Goal: Task Accomplishment & Management: Complete application form

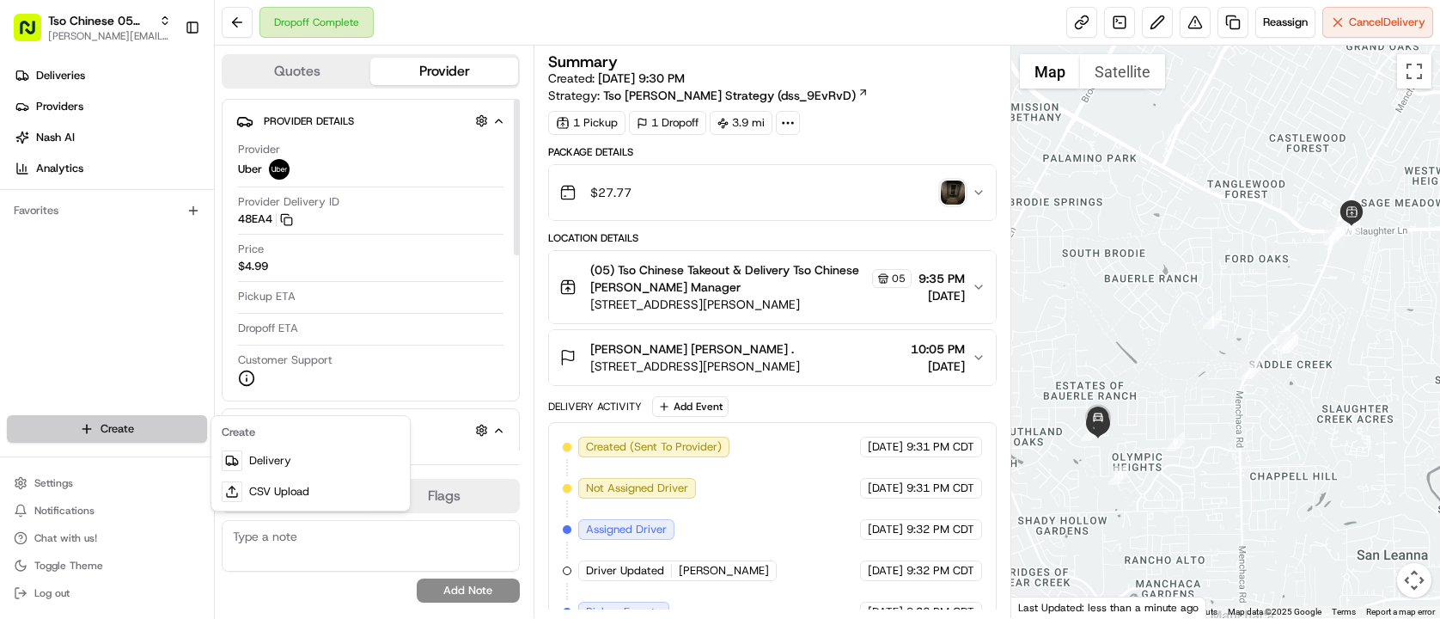
click at [155, 441] on html "Tso Chinese 05 Menchaca [EMAIL_ADDRESS][DOMAIN_NAME] Toggle Sidebar Deliveries …" at bounding box center [720, 309] width 1440 height 619
click at [169, 440] on html "Tso Chinese 05 Menchaca [EMAIL_ADDRESS][DOMAIN_NAME] Toggle Sidebar Deliveries …" at bounding box center [720, 309] width 1440 height 619
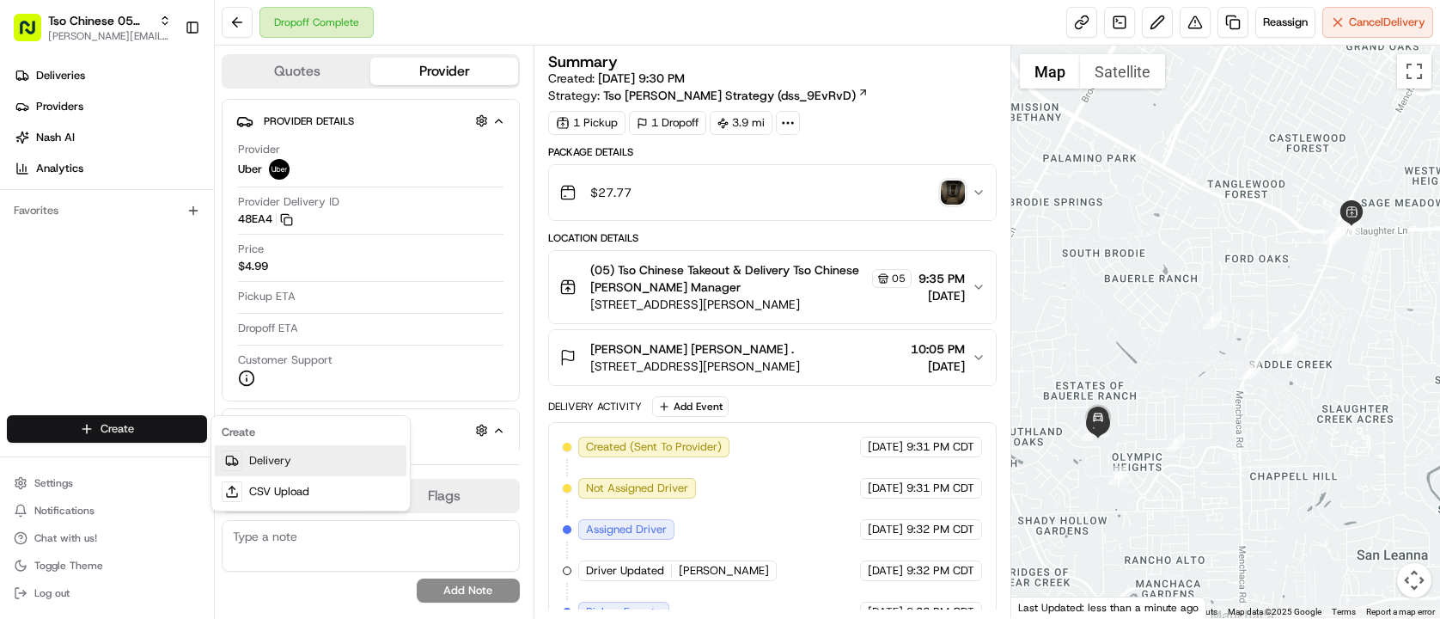
click at [299, 455] on link "Delivery" at bounding box center [311, 460] width 192 height 31
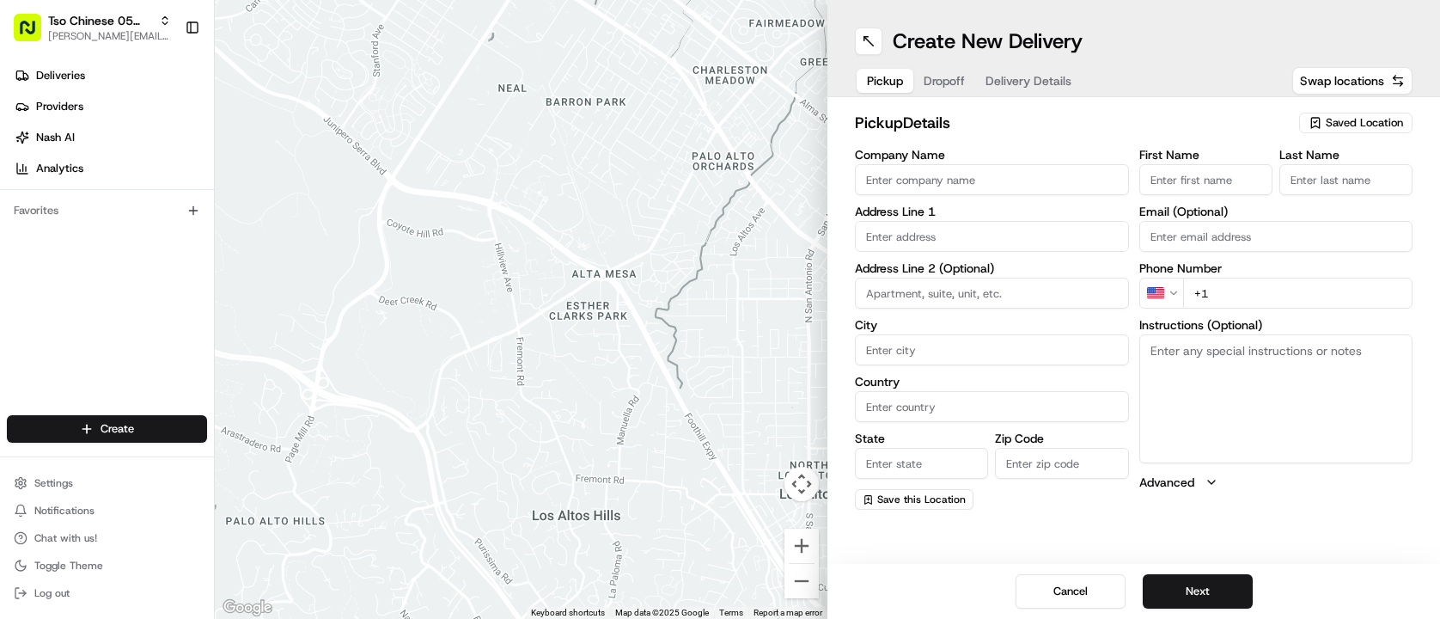
click at [1338, 123] on span "Saved Location" at bounding box center [1364, 122] width 77 height 15
click at [1269, 195] on span "(05) Tso Chinese Takeout & Delivery (05)" at bounding box center [1326, 187] width 211 height 15
type input "(05) Tso Chinese Takeout & Delivery"
type input "[STREET_ADDRESS][PERSON_NAME]"
type input "Ste 100"
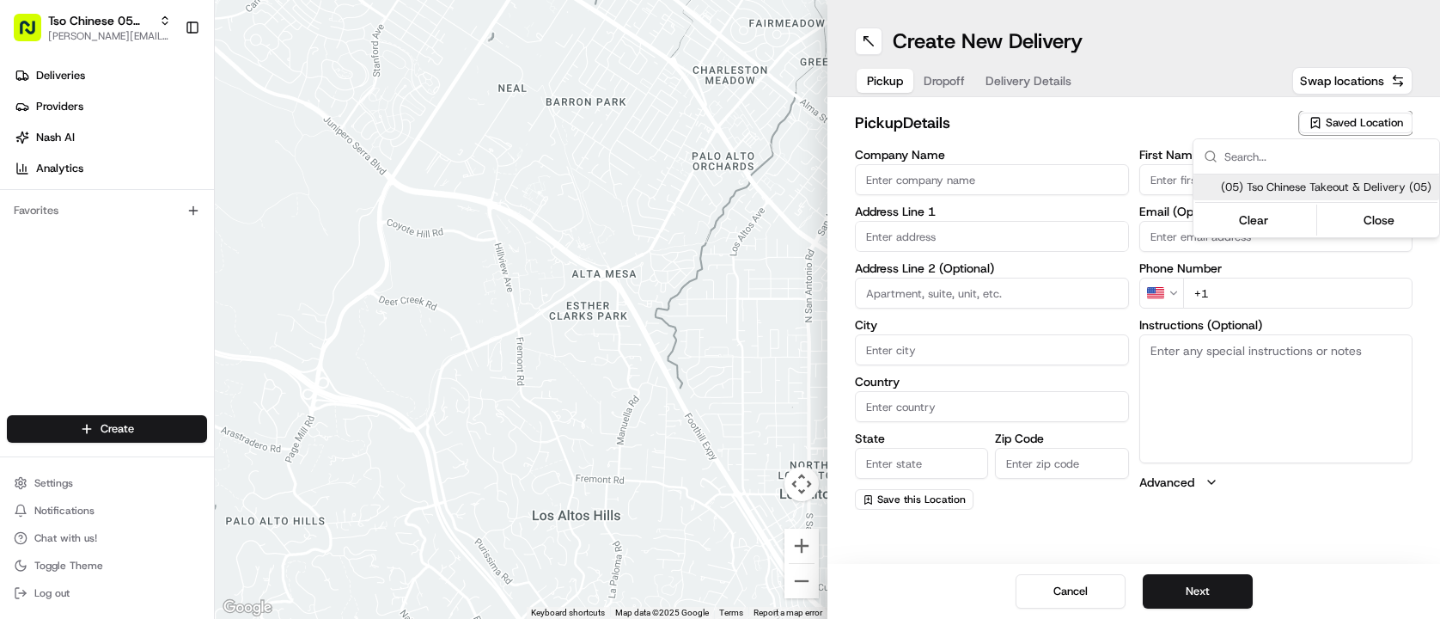
type input "Austin"
type input "US"
type input "[GEOGRAPHIC_DATA]"
type input "78748"
type input "Tso Chinese"
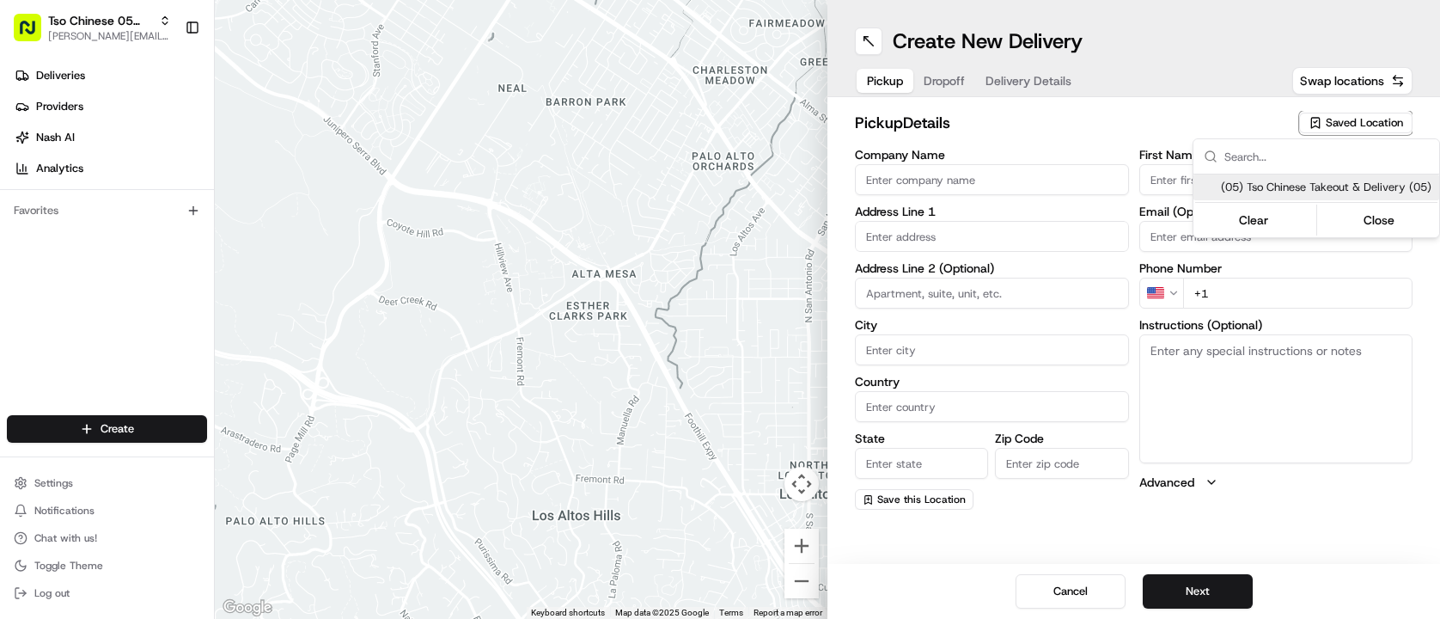
type input "[PERSON_NAME] Manager"
type input "[EMAIL_ADDRESS][DOMAIN_NAME]"
type input "[PHONE_NUMBER]"
type textarea "Submit a picture displaying address & food as Proof of Delivery. Envía una foto…"
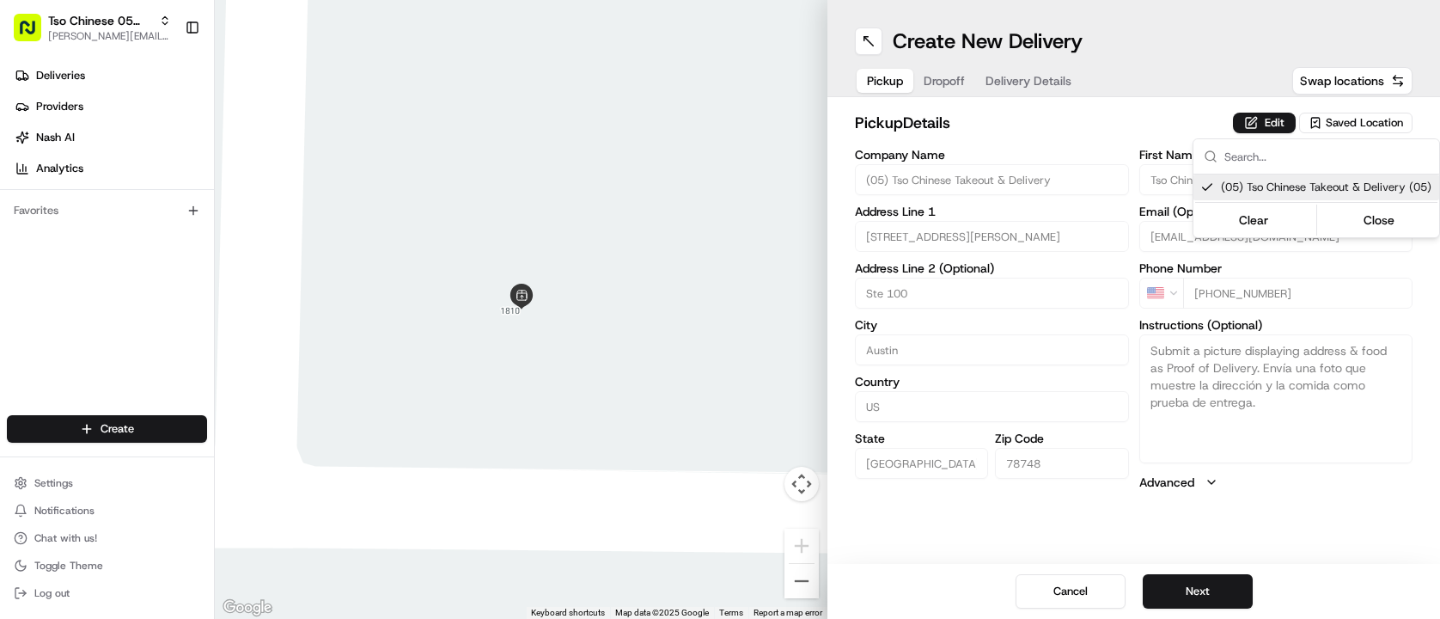
click at [1121, 109] on html "Tso Chinese 05 Menchaca [EMAIL_ADDRESS][DOMAIN_NAME] Toggle Sidebar Deliveries …" at bounding box center [720, 309] width 1440 height 619
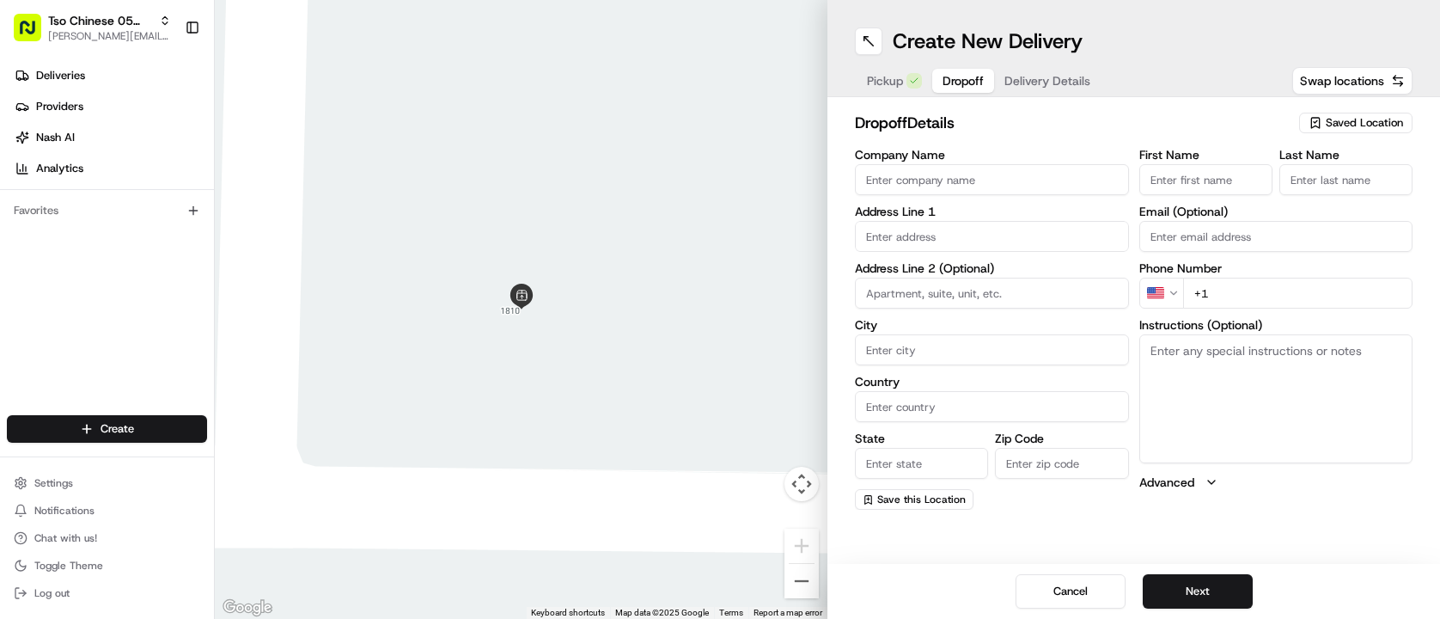
click at [960, 79] on span "Dropoff" at bounding box center [962, 80] width 41 height 17
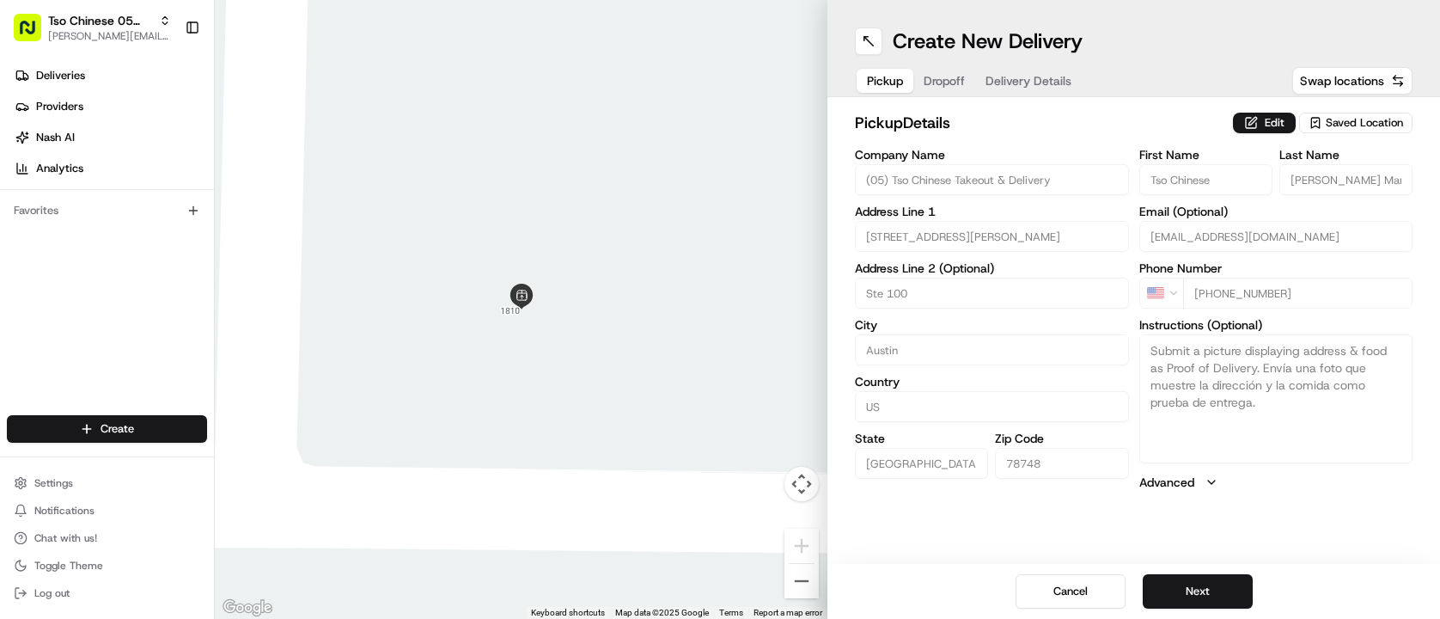
click at [896, 80] on span "Pickup" at bounding box center [885, 80] width 36 height 17
click at [1259, 120] on button "Edit" at bounding box center [1264, 123] width 63 height 21
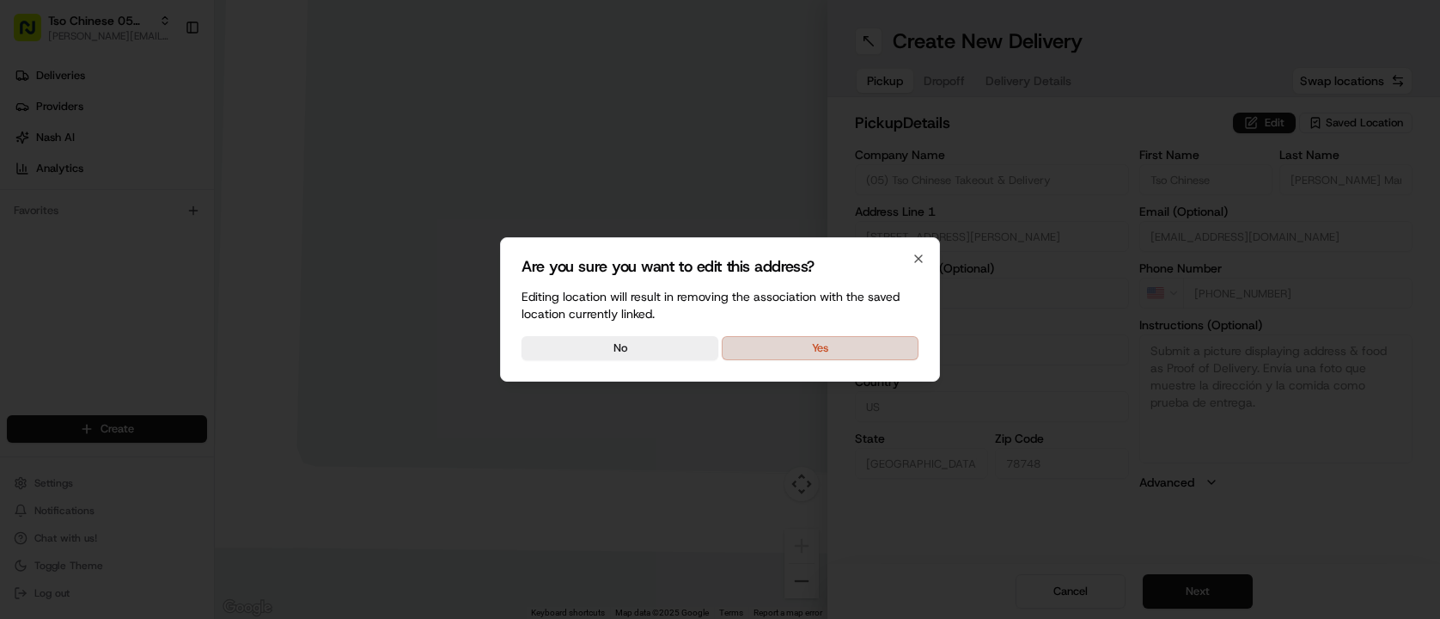
click at [820, 352] on button "Yes" at bounding box center [820, 348] width 197 height 24
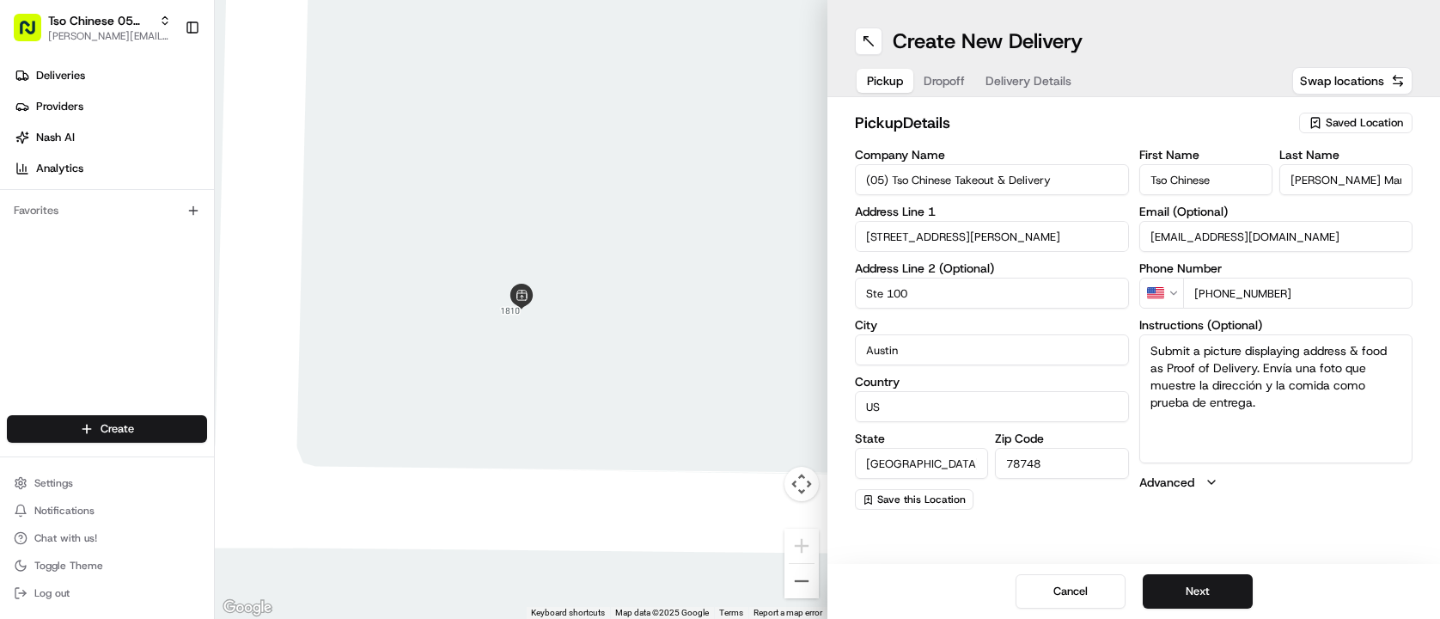
click at [1326, 113] on div "Saved Location" at bounding box center [1355, 123] width 113 height 21
click at [1092, 117] on html "Tso Chinese 05 Menchaca [EMAIL_ADDRESS][DOMAIN_NAME] Toggle Sidebar Deliveries …" at bounding box center [720, 309] width 1440 height 619
drag, startPoint x: 1086, startPoint y: 185, endPoint x: 851, endPoint y: 195, distance: 234.8
click at [851, 195] on div "pickup Details Saved Location Company Name (05) Tso Chinese Takeout & Delivery …" at bounding box center [1133, 310] width 613 height 426
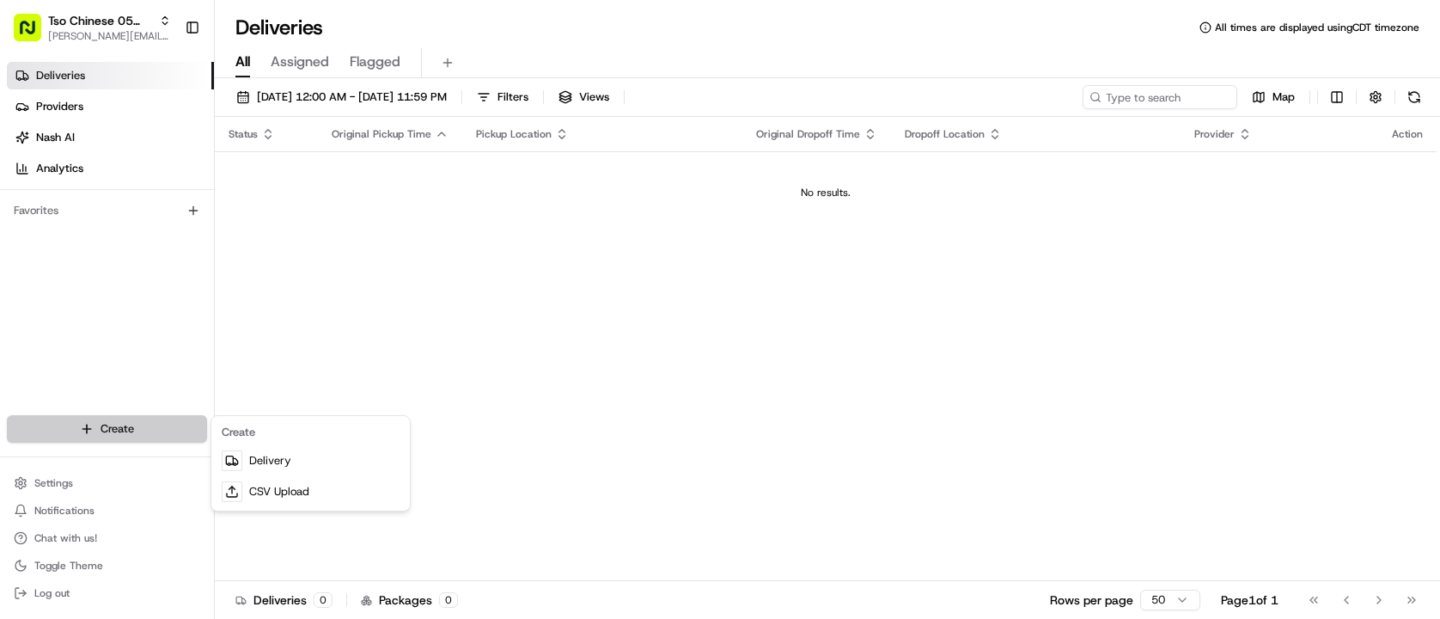
click at [171, 434] on html "Tso Chinese 05 Menchaca paul@tsochinese.com Toggle Sidebar Deliveries Providers…" at bounding box center [720, 309] width 1440 height 619
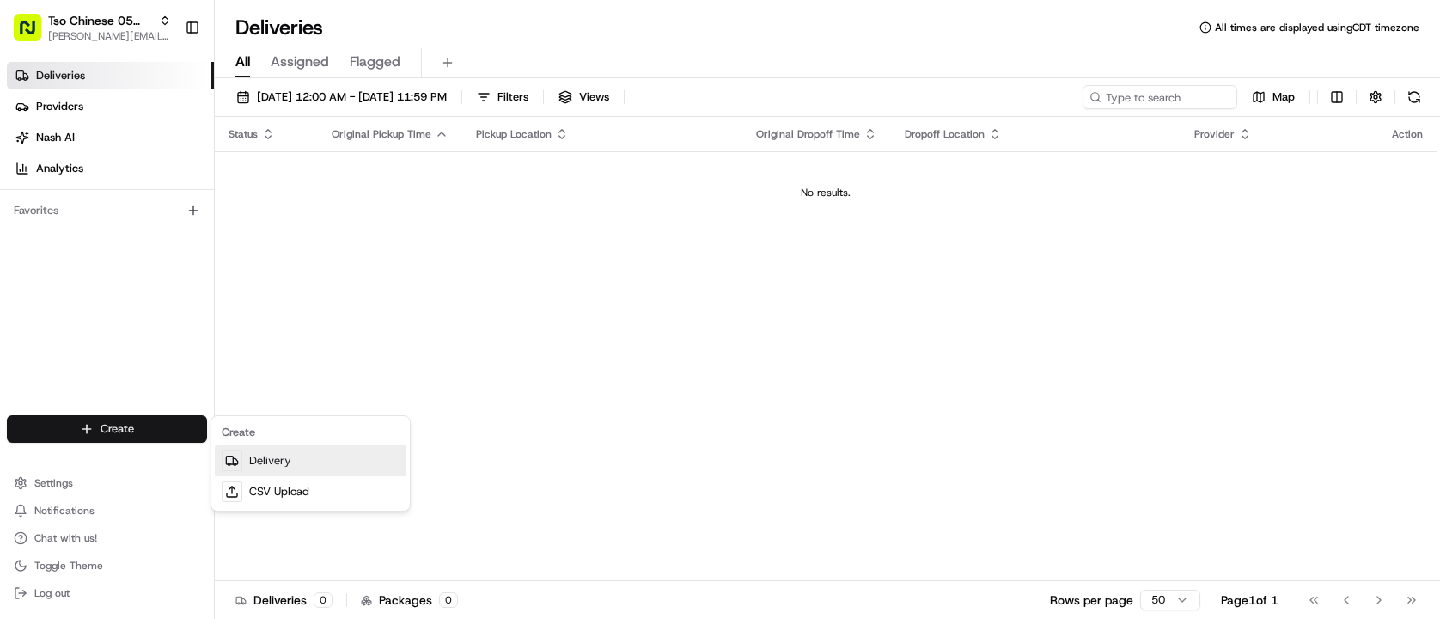
click at [258, 450] on link "Delivery" at bounding box center [311, 460] width 192 height 31
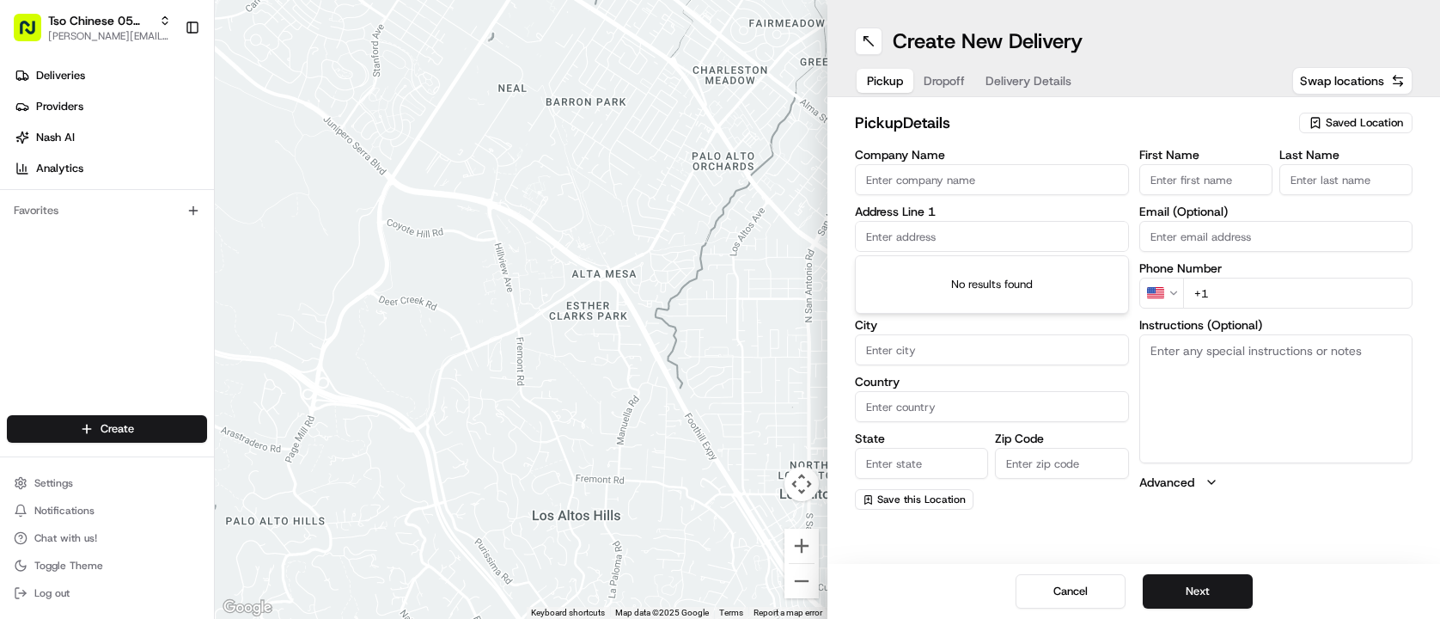
click at [915, 233] on input "text" at bounding box center [992, 236] width 274 height 31
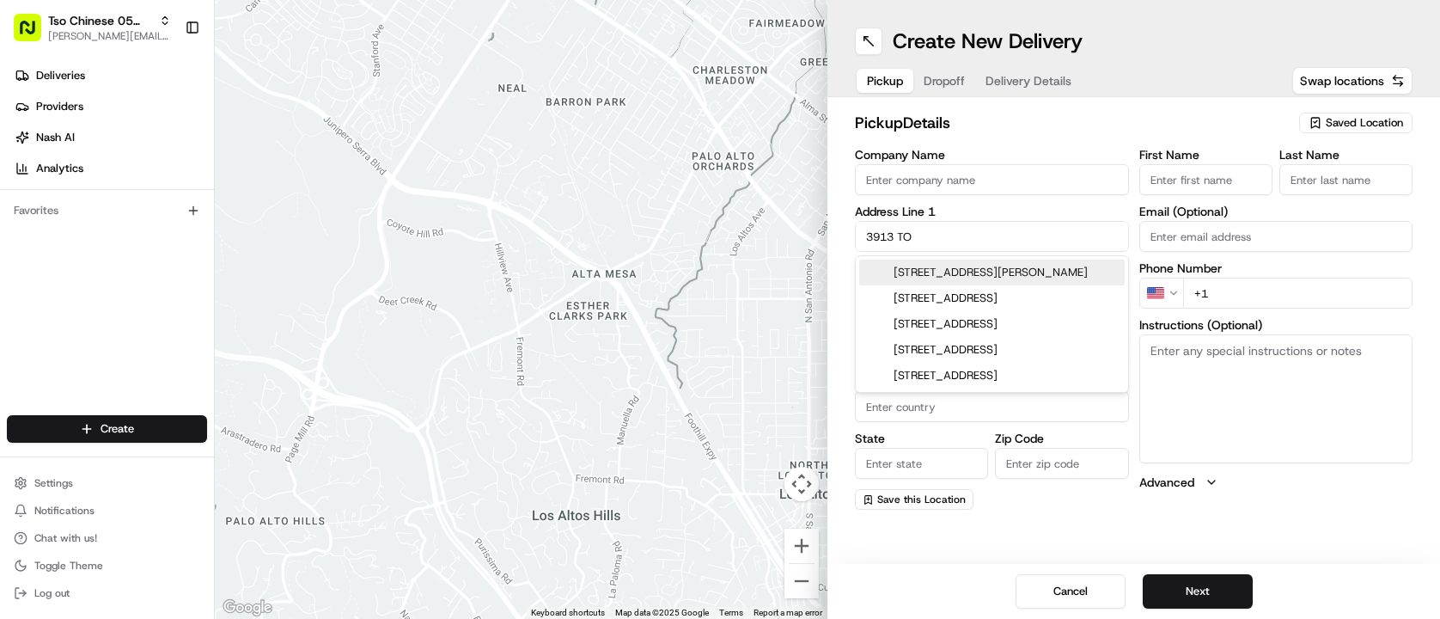
click at [991, 277] on div "3913 Todd Lane, Austin, TX" at bounding box center [991, 272] width 265 height 26
type input "3913 Todd Ln, Austin, TX 78744, USA"
type input "Austin"
type input "United States"
type input "[GEOGRAPHIC_DATA]"
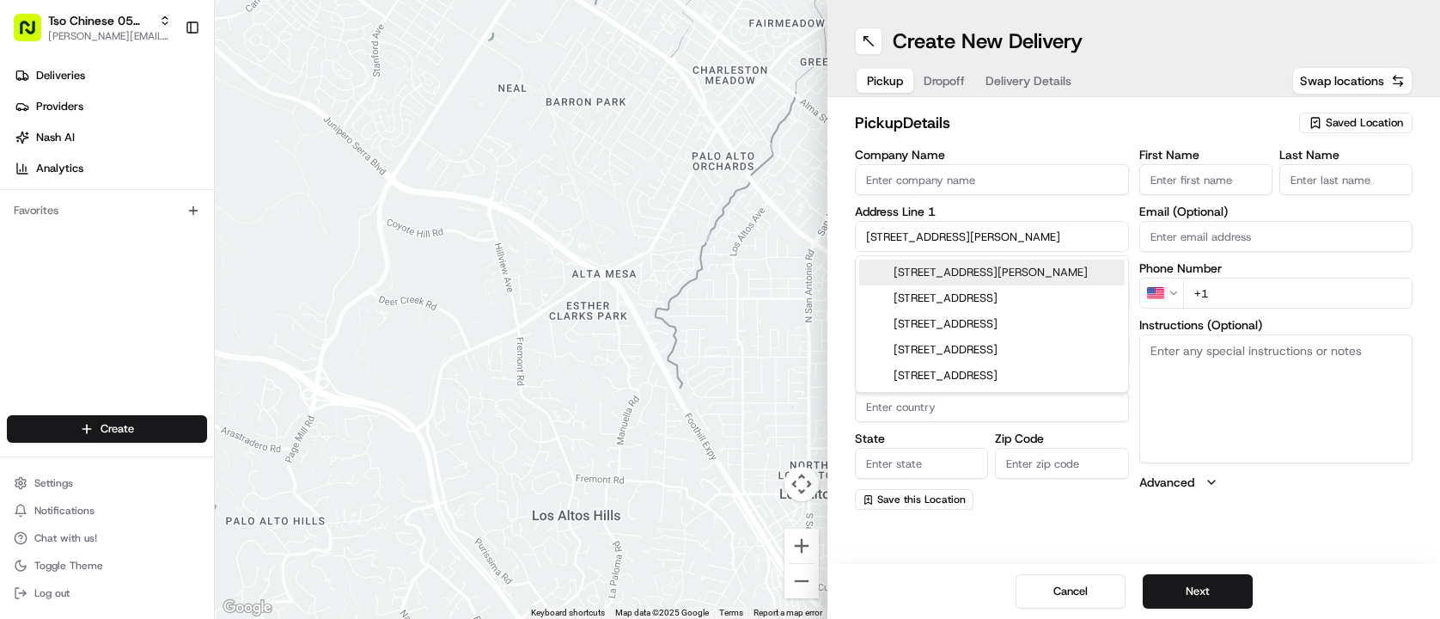
type input "78744"
type input "3913 Todd Lane"
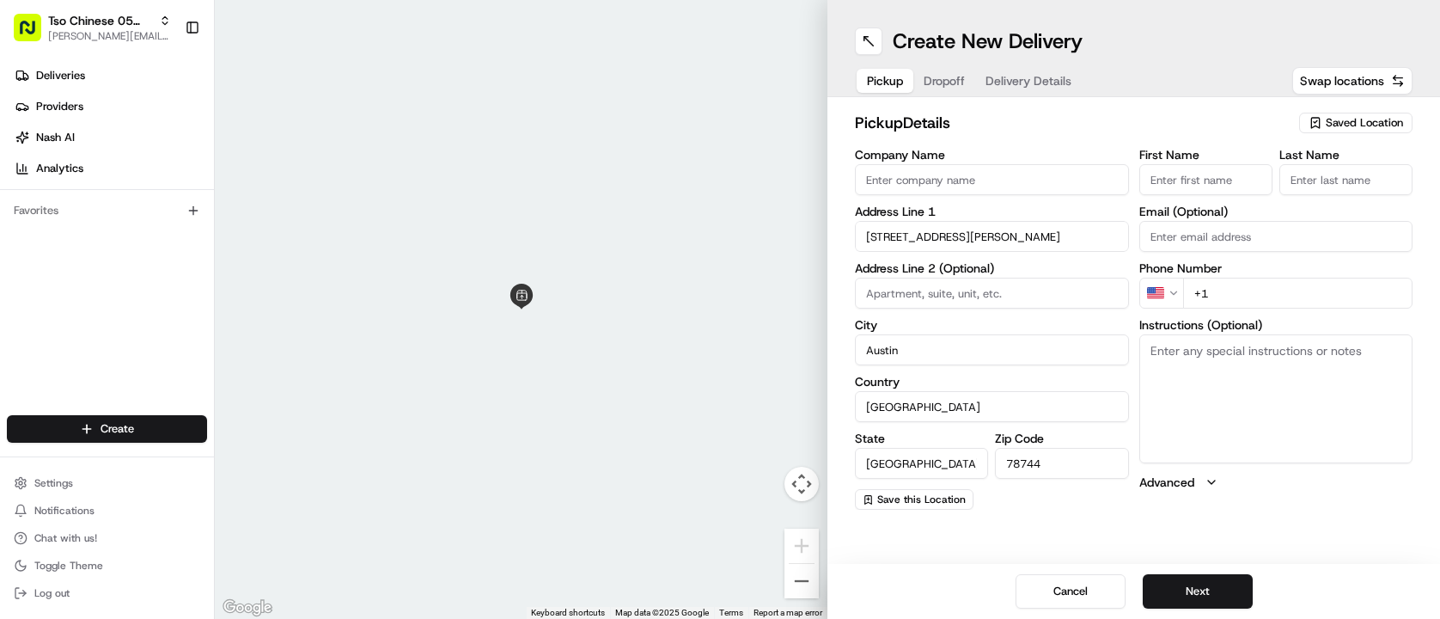
click at [1198, 357] on textarea "Instructions (Optional)" at bounding box center [1276, 398] width 274 height 129
click at [1166, 378] on textarea "#418 DRIVE TO BACK CALL 956-202-1884" at bounding box center [1276, 398] width 274 height 129
click at [1166, 374] on textarea "#418 DRIVE TO BACK CALL 956-202-1884" at bounding box center [1276, 398] width 274 height 129
type textarea "#418 DRIVE TO BACK CALL 956-202-1884 LOADING DOCK AA1"
click at [1227, 186] on input "First Name" at bounding box center [1205, 179] width 133 height 31
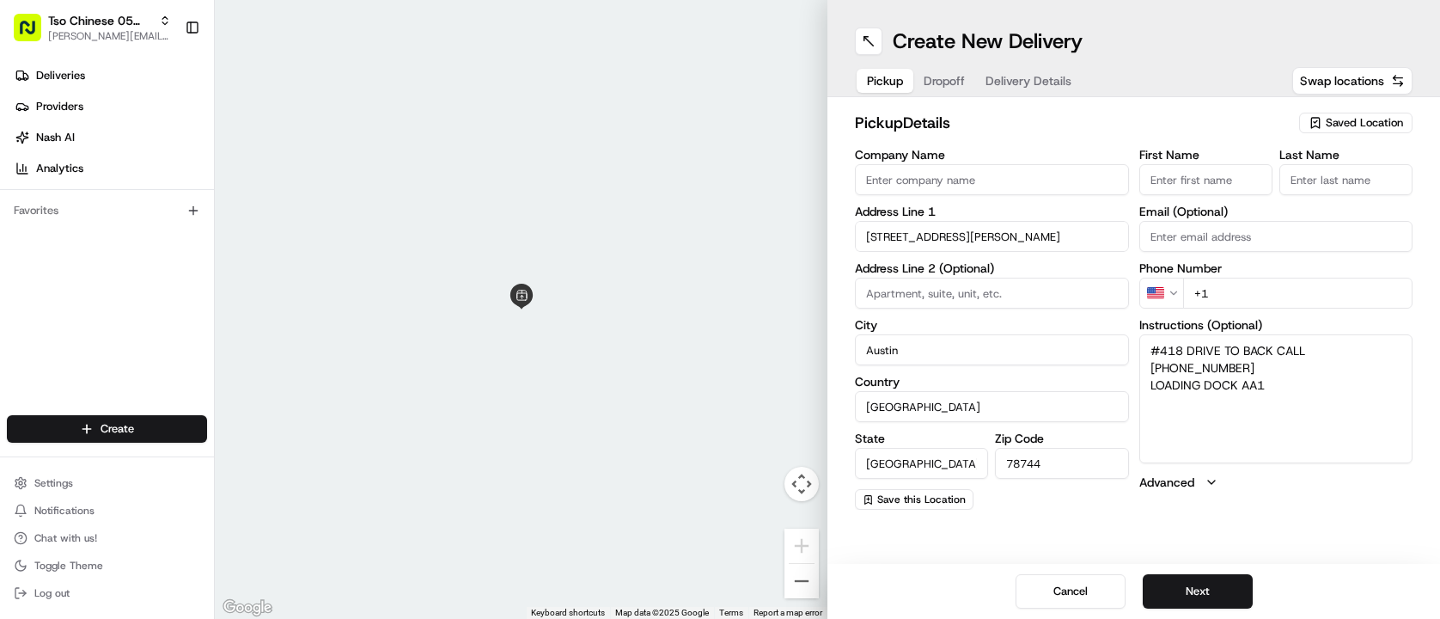
click at [1227, 186] on input "First Name" at bounding box center [1205, 179] width 133 height 31
type input "AA1"
click at [1344, 176] on input "Last Name" at bounding box center [1345, 179] width 133 height 31
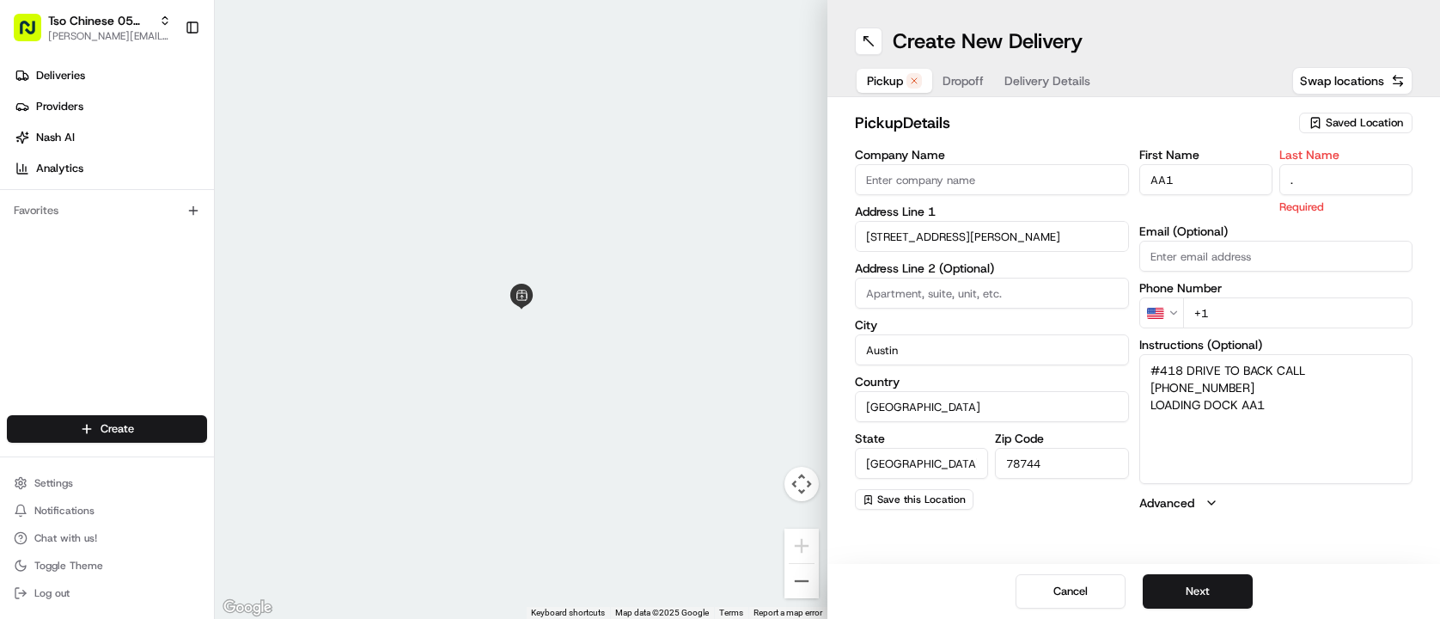
type input "."
click at [1232, 132] on h2 "pickup Details" at bounding box center [1072, 123] width 434 height 24
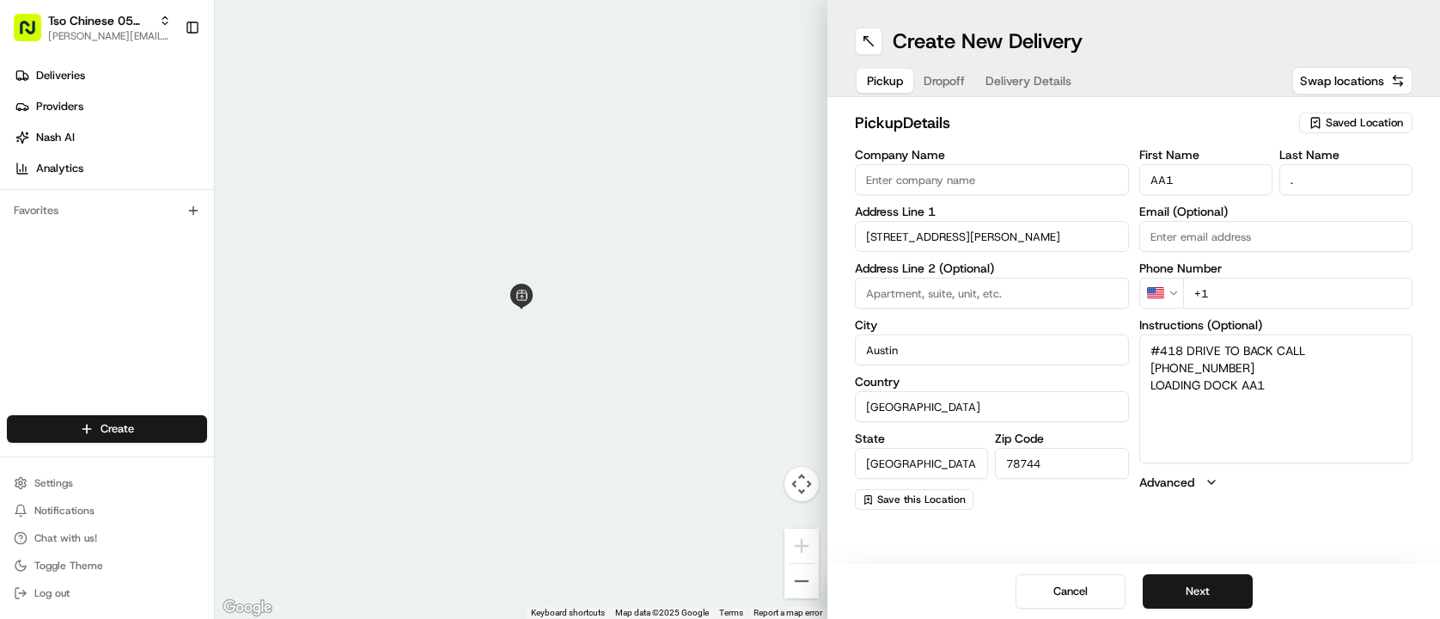
click at [1259, 295] on input "+1" at bounding box center [1298, 292] width 230 height 31
type input "+1 956 202 1884"
click at [1155, 129] on h2 "pickup Details" at bounding box center [1072, 123] width 434 height 24
click at [959, 76] on span "Dropoff" at bounding box center [944, 80] width 41 height 17
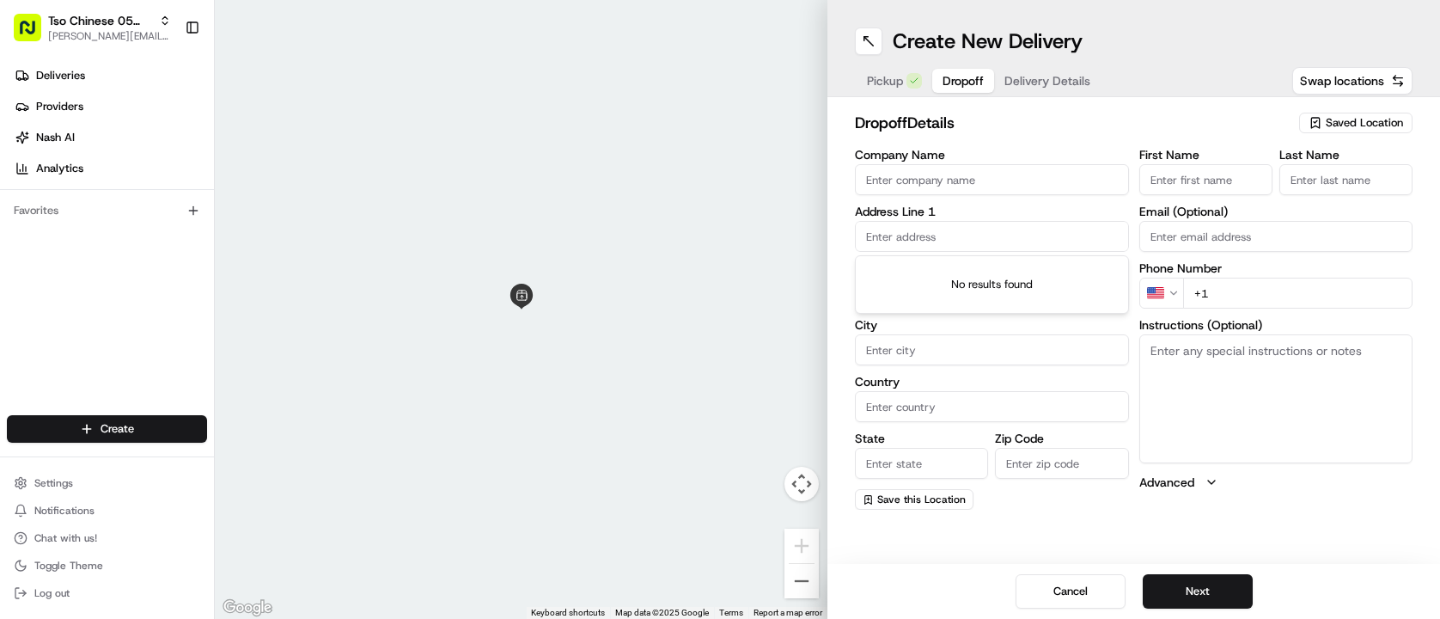
click at [957, 246] on input "text" at bounding box center [992, 236] width 274 height 31
type input "[STREET_ADDRESS][PERSON_NAME]"
type input "(05) Tso Chinese Takeout & Delivery"
type input "Ste 100"
type input "Austin"
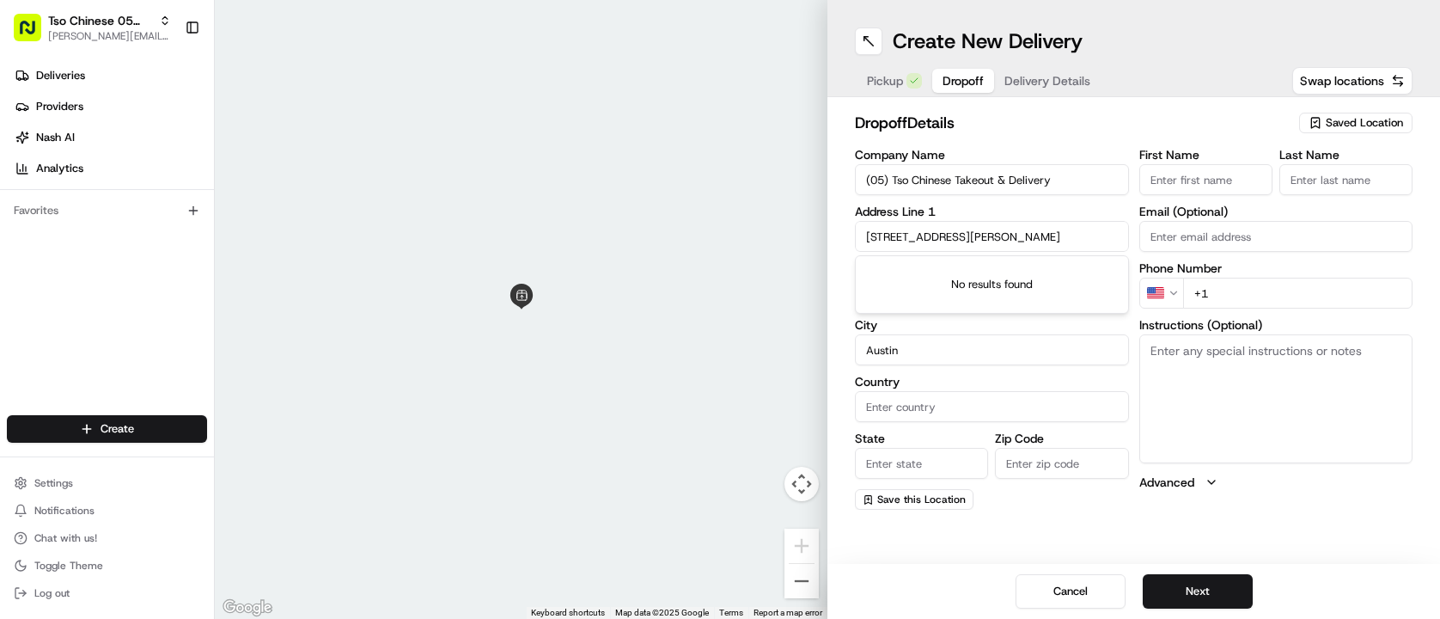
type input "United States"
type input "[GEOGRAPHIC_DATA]"
type input "78748"
type input "Tso Chinese"
type input "[PERSON_NAME] Manager"
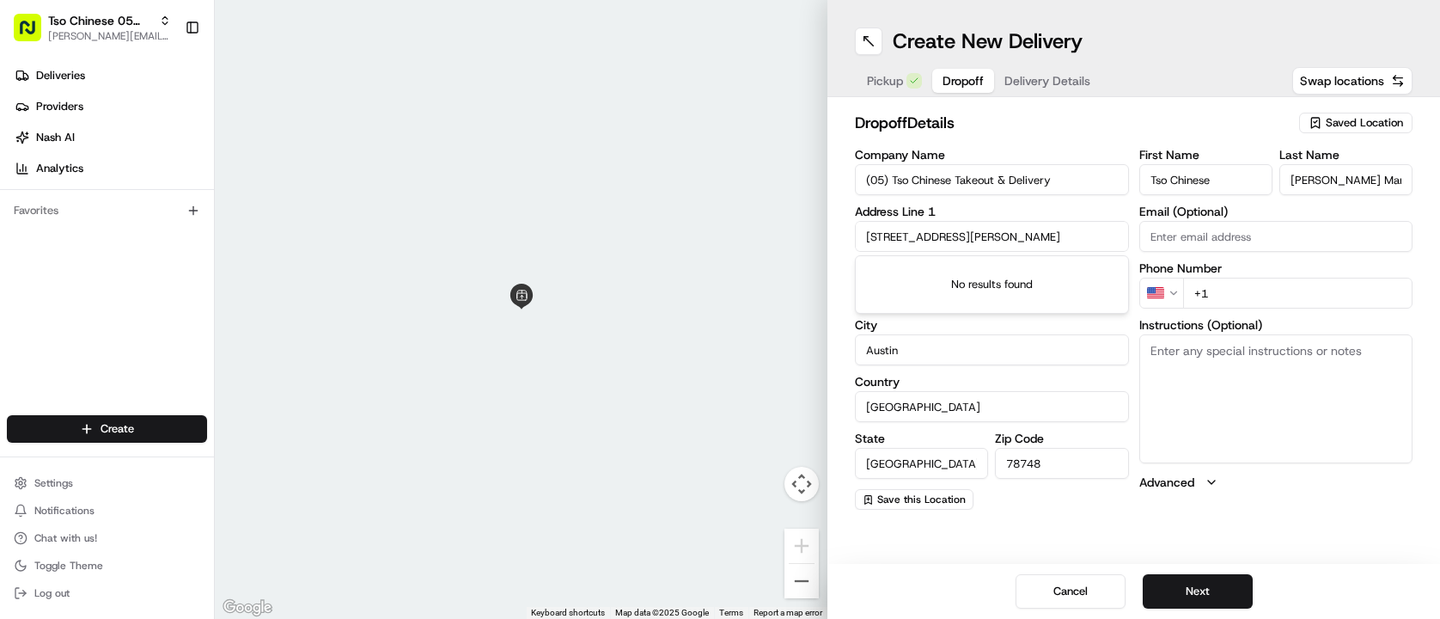
type input "[EMAIL_ADDRESS][DOMAIN_NAME]"
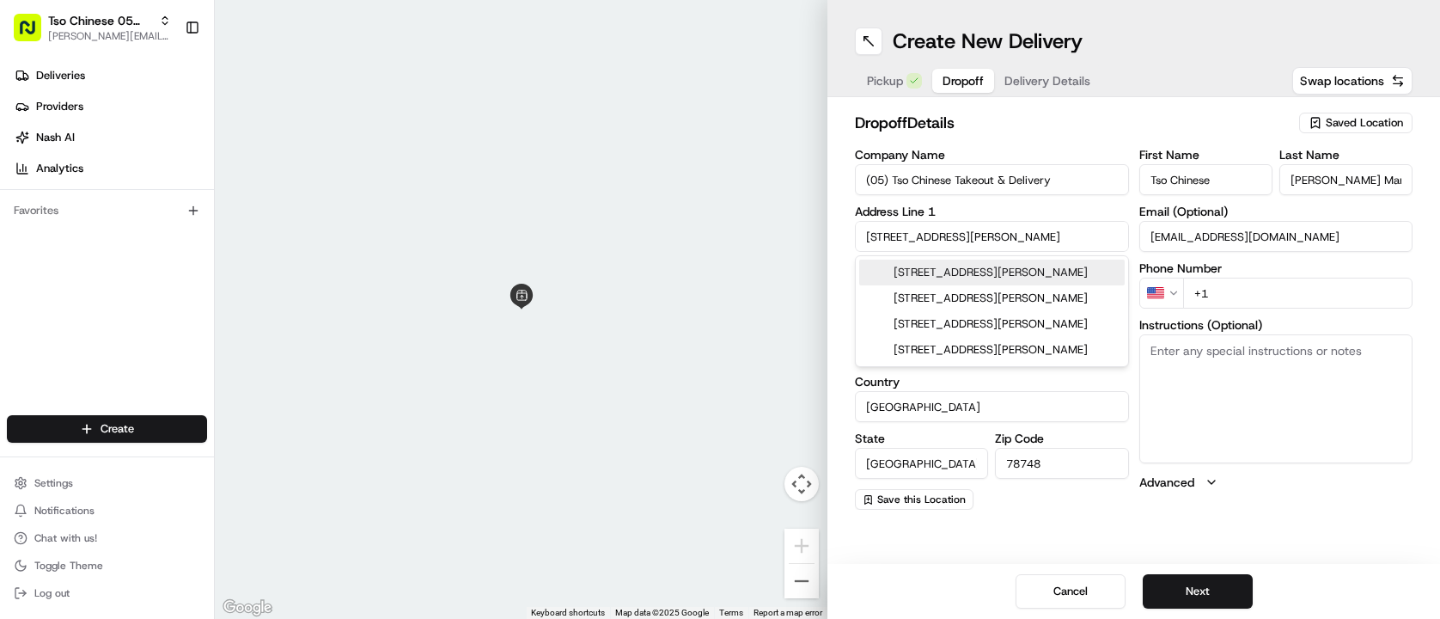
click at [1045, 141] on div "dropoff Details Saved Location" at bounding box center [1134, 126] width 558 height 31
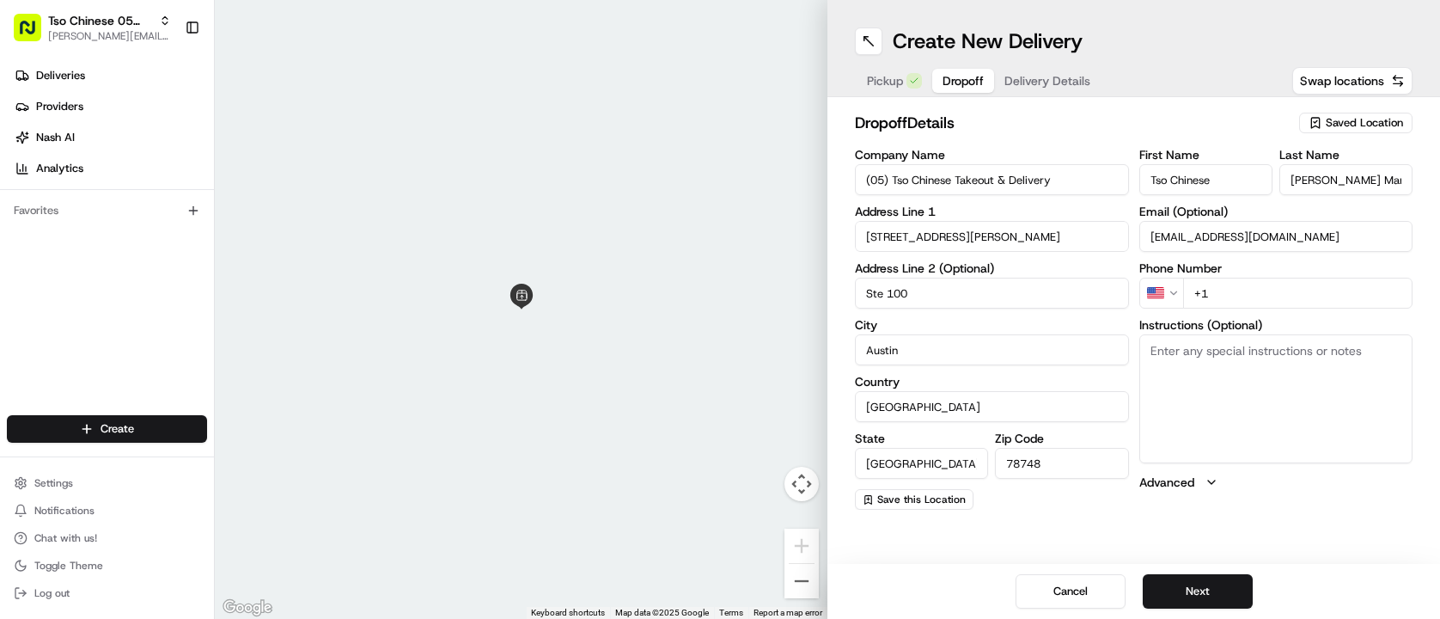
click at [1253, 296] on input "+1" at bounding box center [1298, 292] width 230 height 31
type input "+1 956 202 1884"
click at [1081, 105] on div "dropoff Details Saved Location Company Name (05) Tso Chinese Takeout & Delivery…" at bounding box center [1133, 310] width 613 height 426
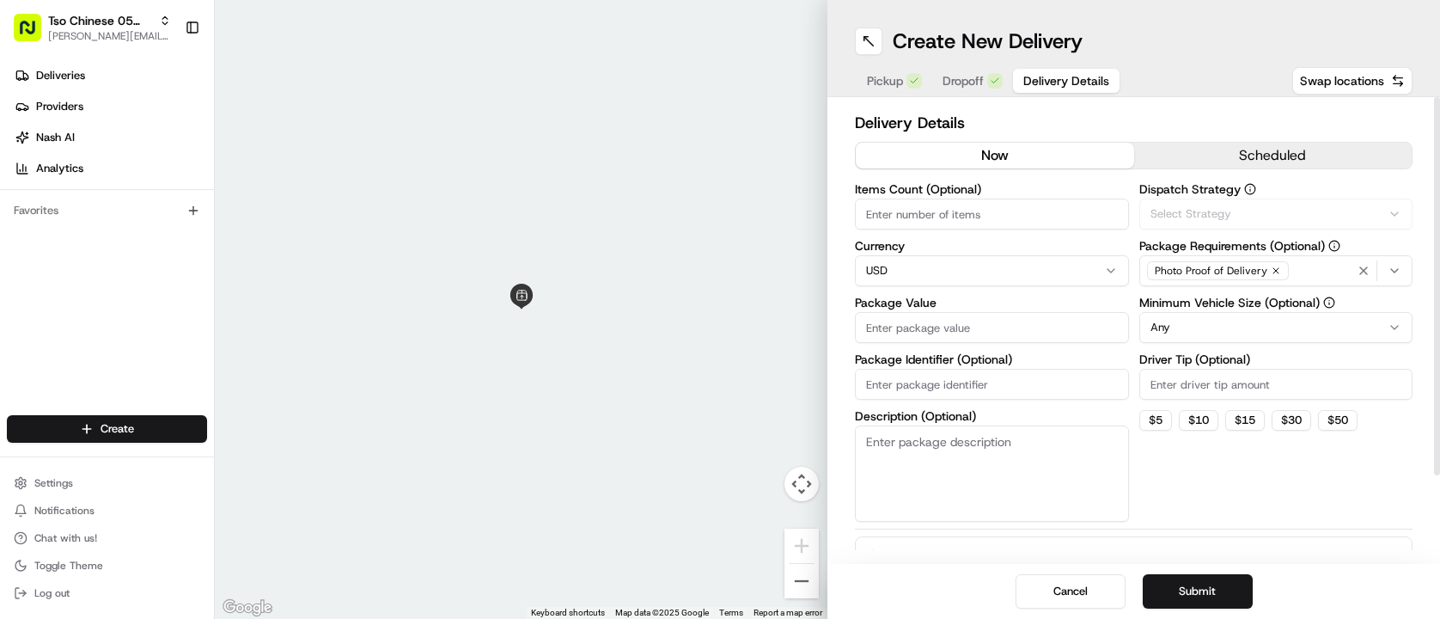
click at [1064, 87] on span "Delivery Details" at bounding box center [1066, 80] width 86 height 17
click at [1229, 379] on input "Driver Tip (Optional)" at bounding box center [1276, 384] width 274 height 31
type input "2.00"
click at [1242, 208] on div "Via Automation" at bounding box center [1275, 213] width 265 height 15
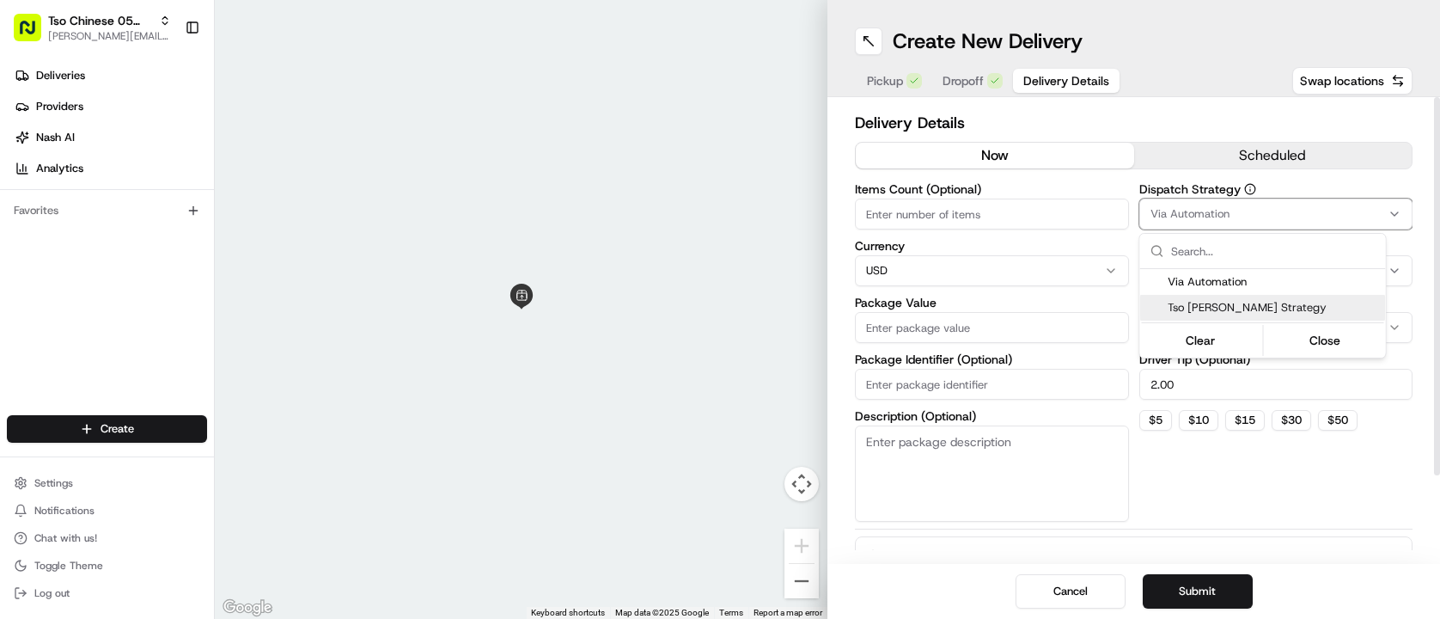
click at [1228, 308] on span "Tso Menchaca Strategy" at bounding box center [1273, 307] width 211 height 15
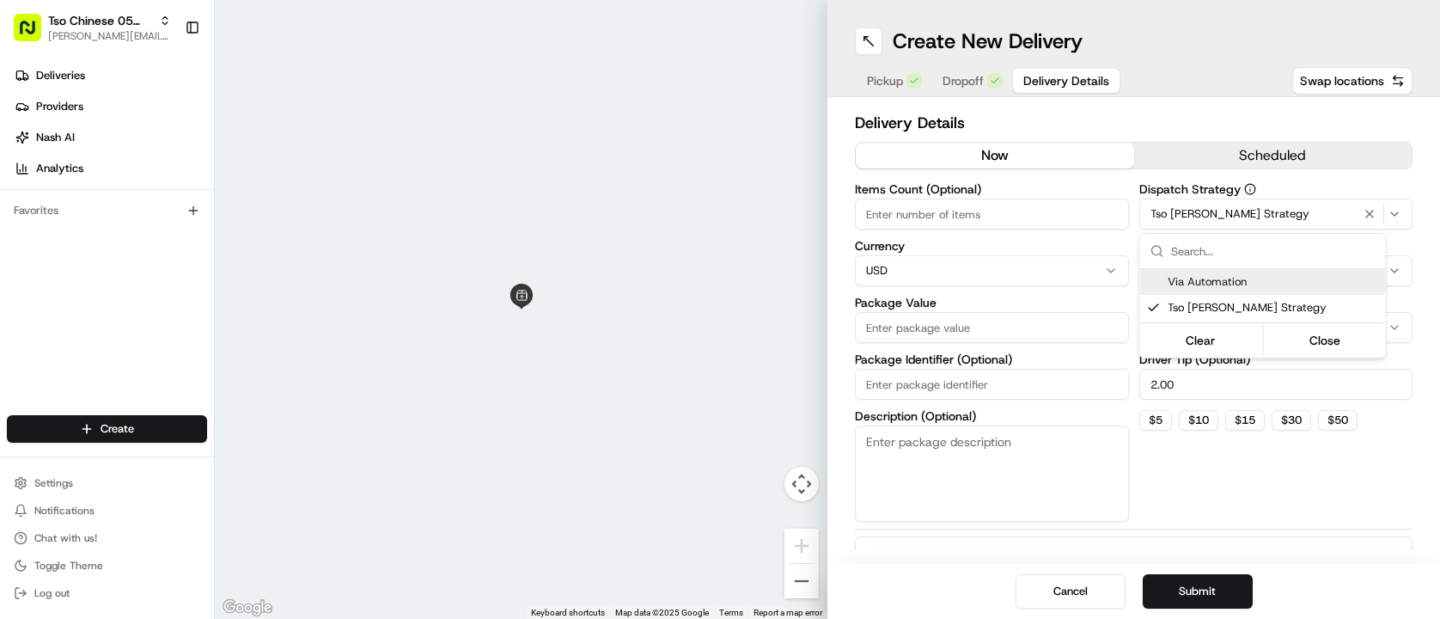
click at [1055, 204] on html "Tso Chinese 05 Menchaca paul@tsochinese.com Toggle Sidebar Deliveries Providers…" at bounding box center [720, 309] width 1440 height 619
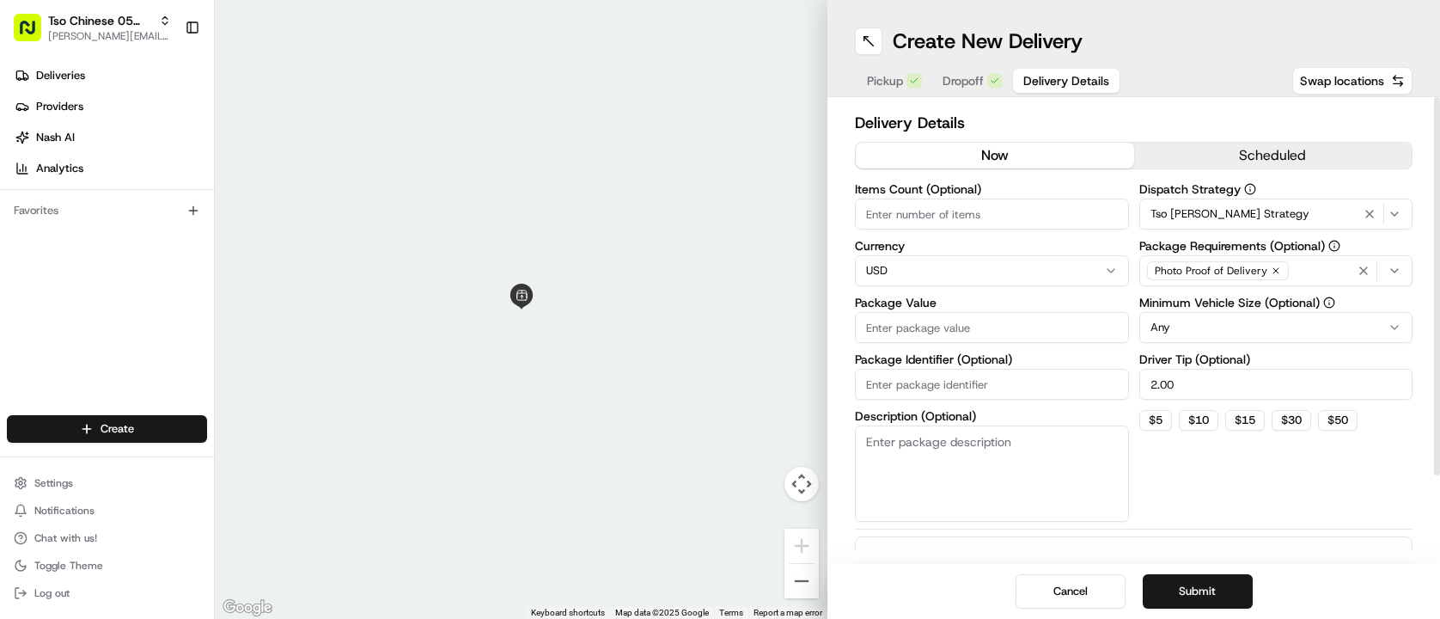
click at [1055, 204] on input "Items Count (Optional)" at bounding box center [992, 213] width 274 height 31
type input "3"
click at [1253, 323] on html "Tso Chinese 05 Menchaca paul@tsochinese.com Toggle Sidebar Deliveries Providers…" at bounding box center [720, 309] width 1440 height 619
click at [1202, 472] on div "Dispatch Strategy Tso Menchaca Strategy Package Requirements (Optional) Photo P…" at bounding box center [1276, 352] width 274 height 338
click at [1222, 393] on input "2.00" at bounding box center [1276, 384] width 274 height 31
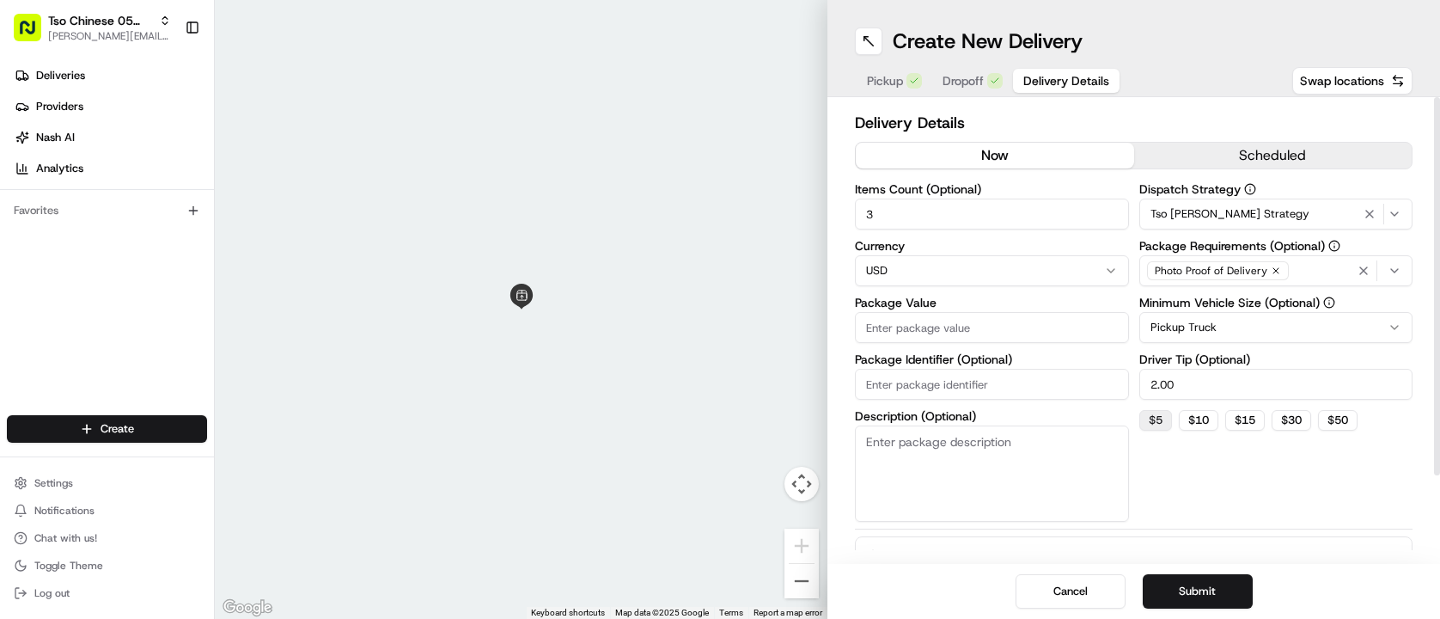
click at [1151, 422] on button "$ 5" at bounding box center [1155, 420] width 33 height 21
type input "5"
click at [1213, 591] on button "Submit" at bounding box center [1198, 591] width 110 height 34
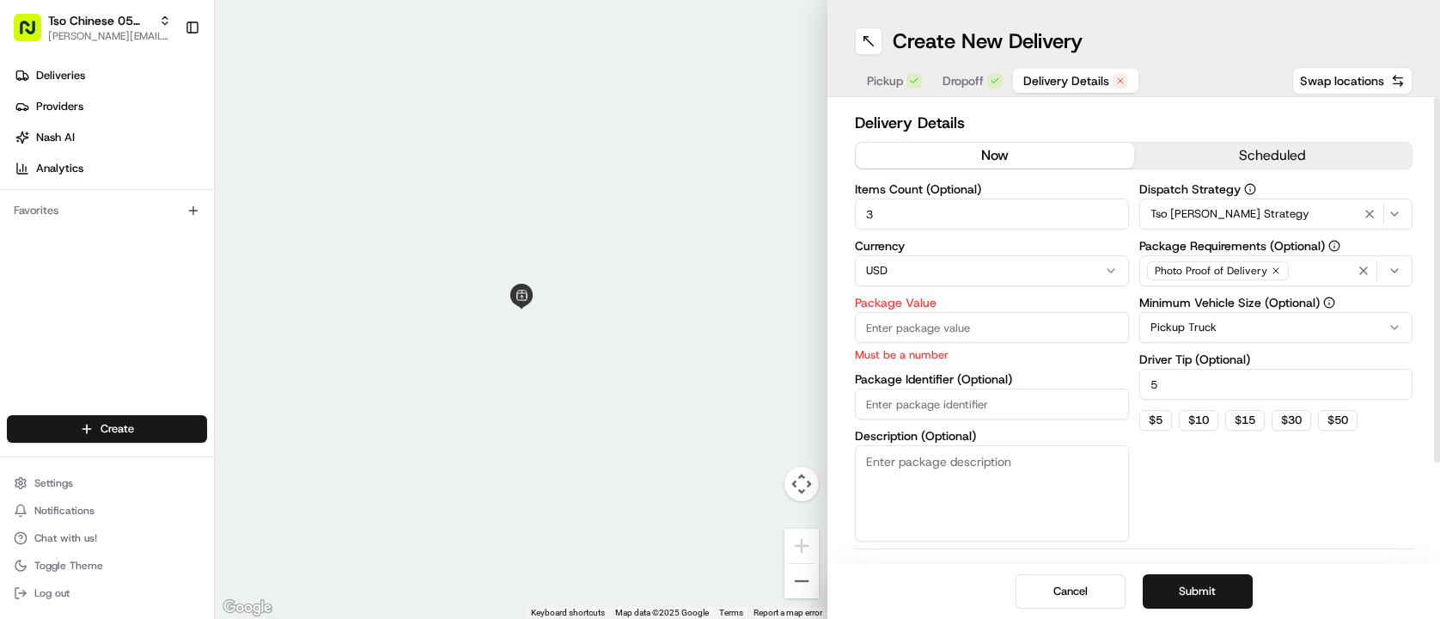
click at [1032, 323] on input "Package Value" at bounding box center [992, 327] width 274 height 31
type input "10.00"
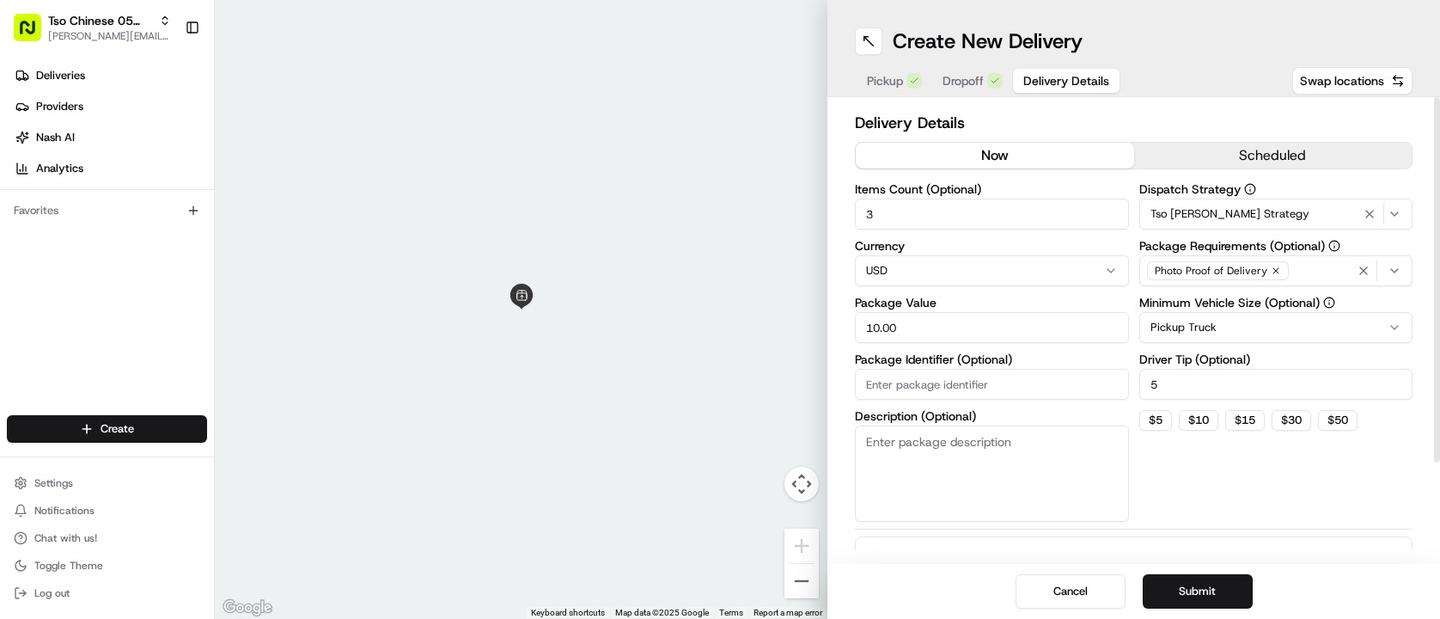
click at [1207, 592] on button "Submit" at bounding box center [1198, 591] width 110 height 34
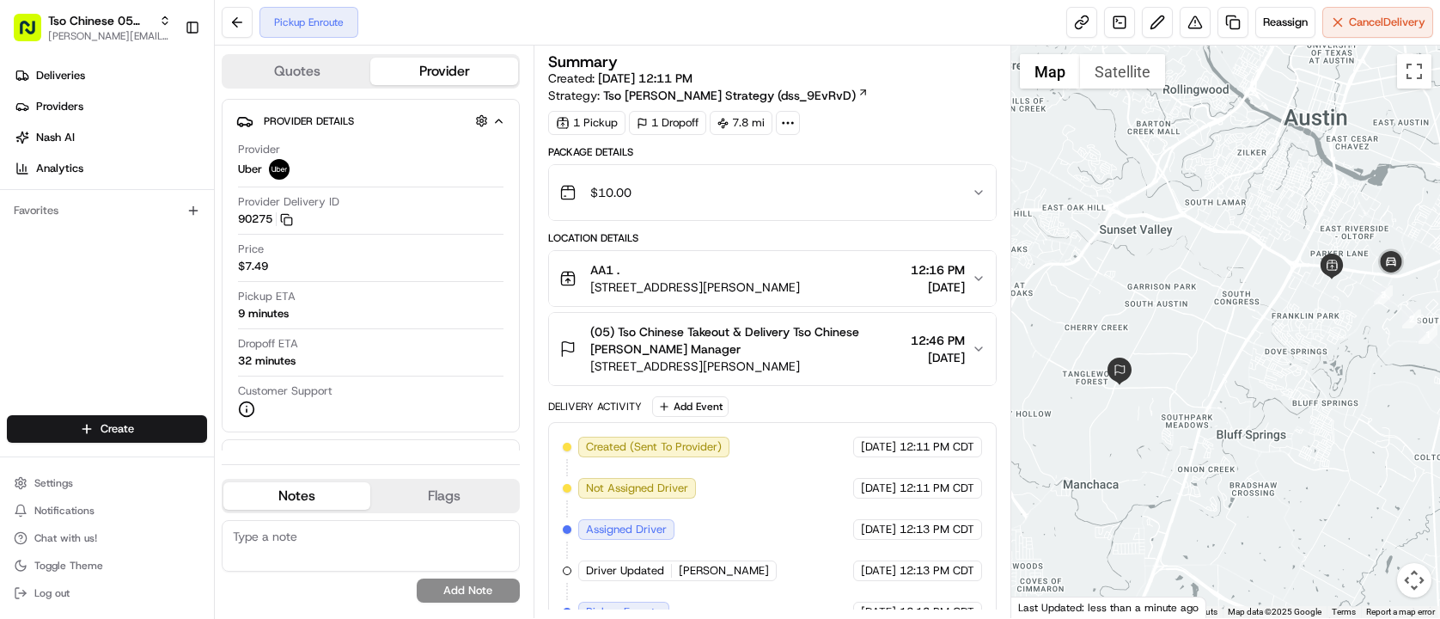
scroll to position [27, 0]
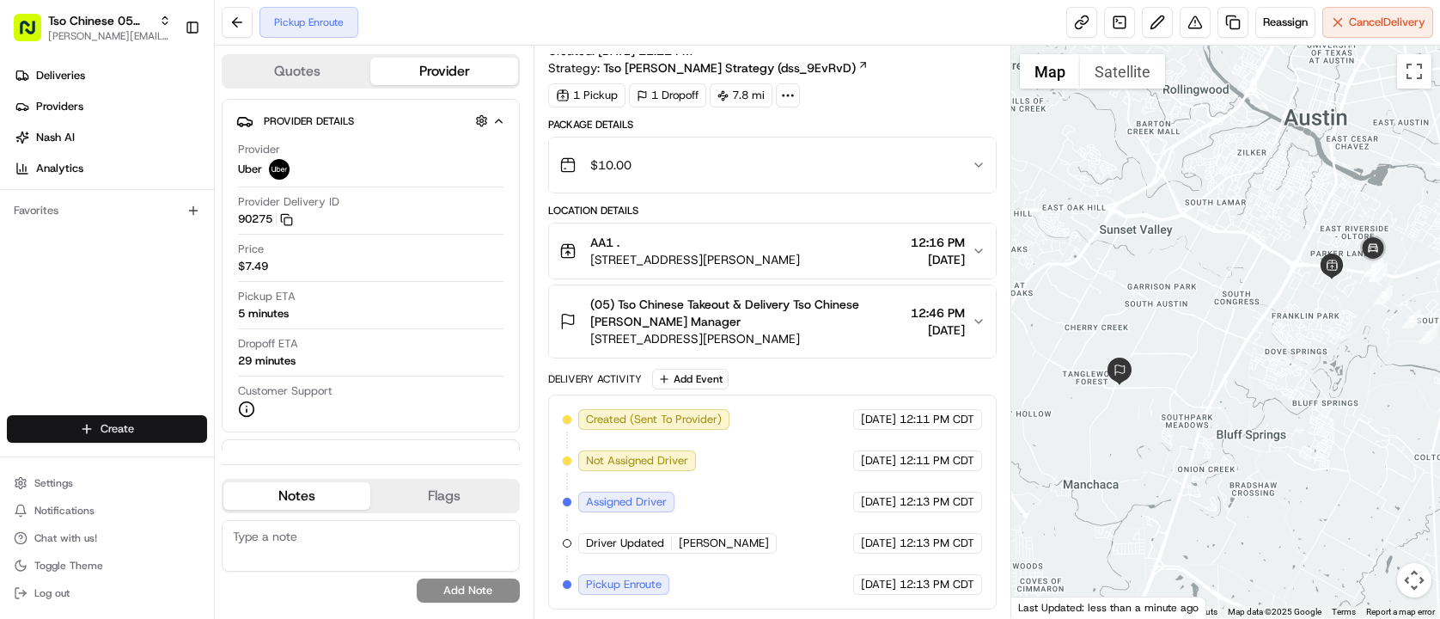
click at [165, 430] on html "Tso Chinese 05 Menchaca paul@tsochinese.com Toggle Sidebar Deliveries Providers…" at bounding box center [720, 309] width 1440 height 619
click at [357, 450] on link "Delivery" at bounding box center [311, 460] width 192 height 31
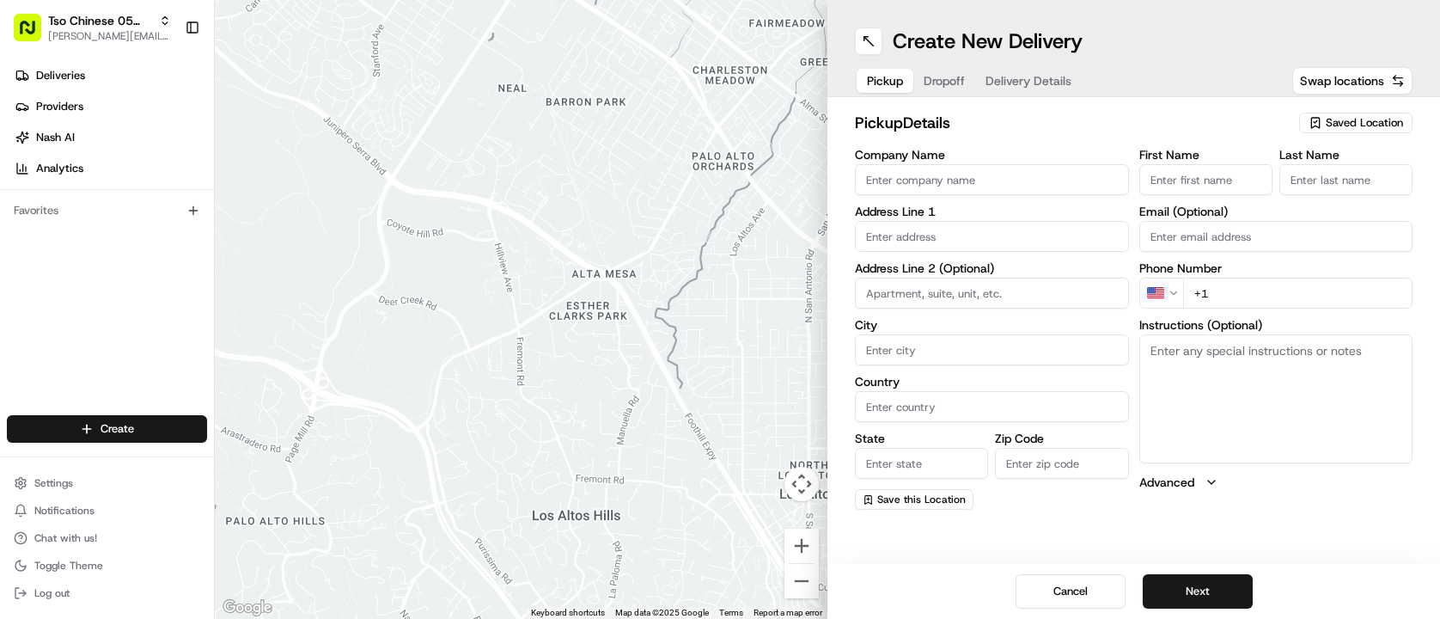
click at [1371, 127] on span "Saved Location" at bounding box center [1364, 122] width 77 height 15
click at [1343, 195] on span "(05) Tso Chinese Takeout & Delivery (05)" at bounding box center [1326, 187] width 211 height 15
type input "(05) Tso Chinese Takeout & Delivery"
type input "[STREET_ADDRESS][PERSON_NAME]"
type input "Ste 100"
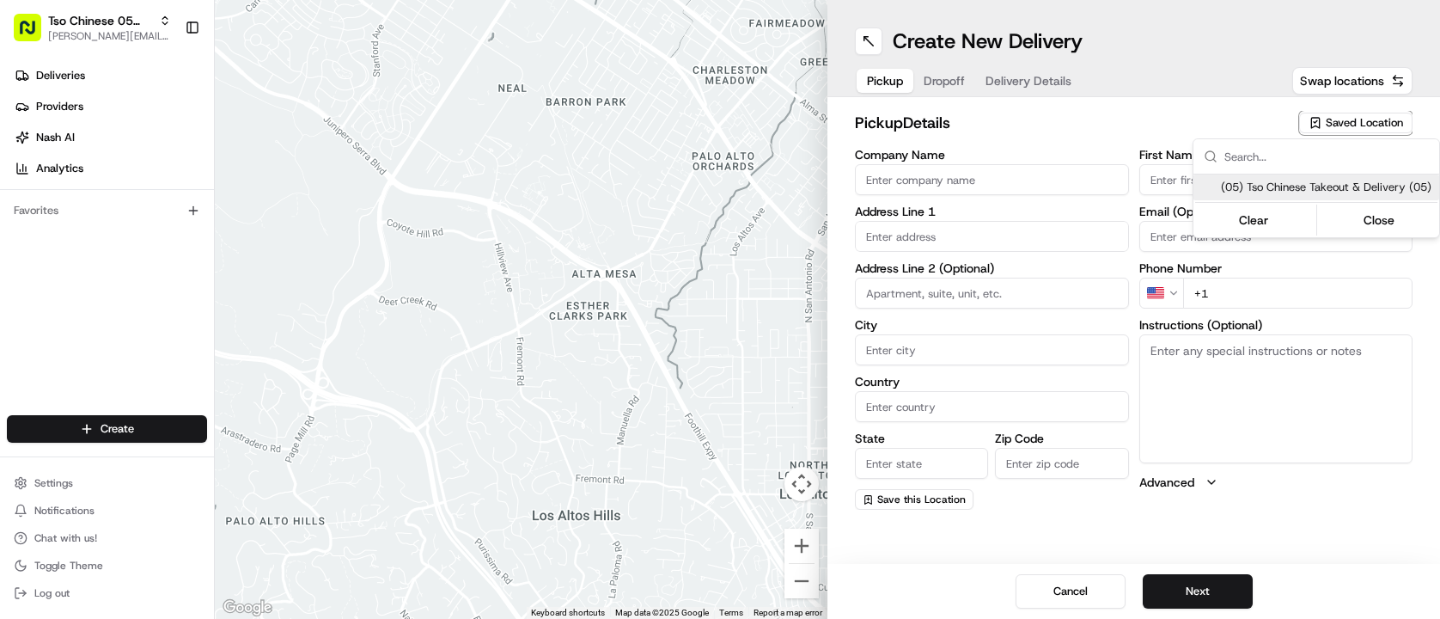
type input "Austin"
type input "US"
type input "[GEOGRAPHIC_DATA]"
type input "78748"
type input "Tso Chinese"
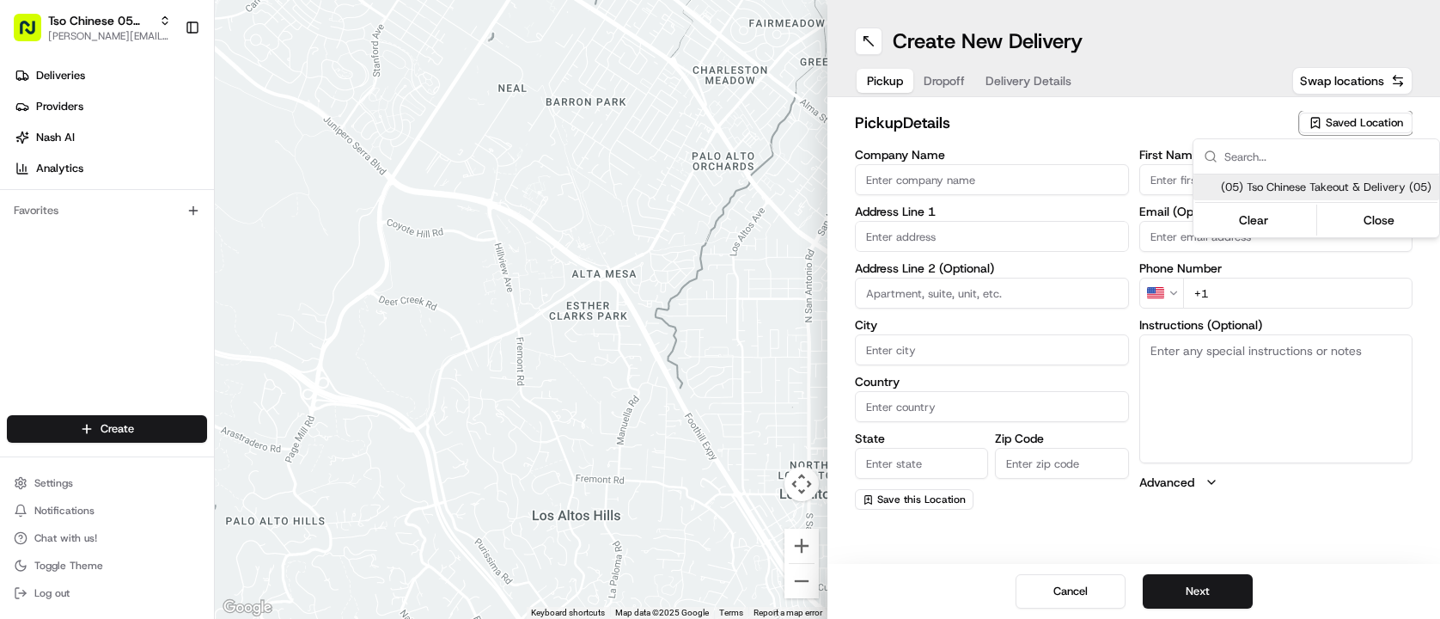
type input "[PERSON_NAME] Manager"
type input "[EMAIL_ADDRESS][DOMAIN_NAME]"
type input "[PHONE_NUMBER]"
type textarea "Submit a picture displaying address & food as Proof of Delivery. Envía una foto…"
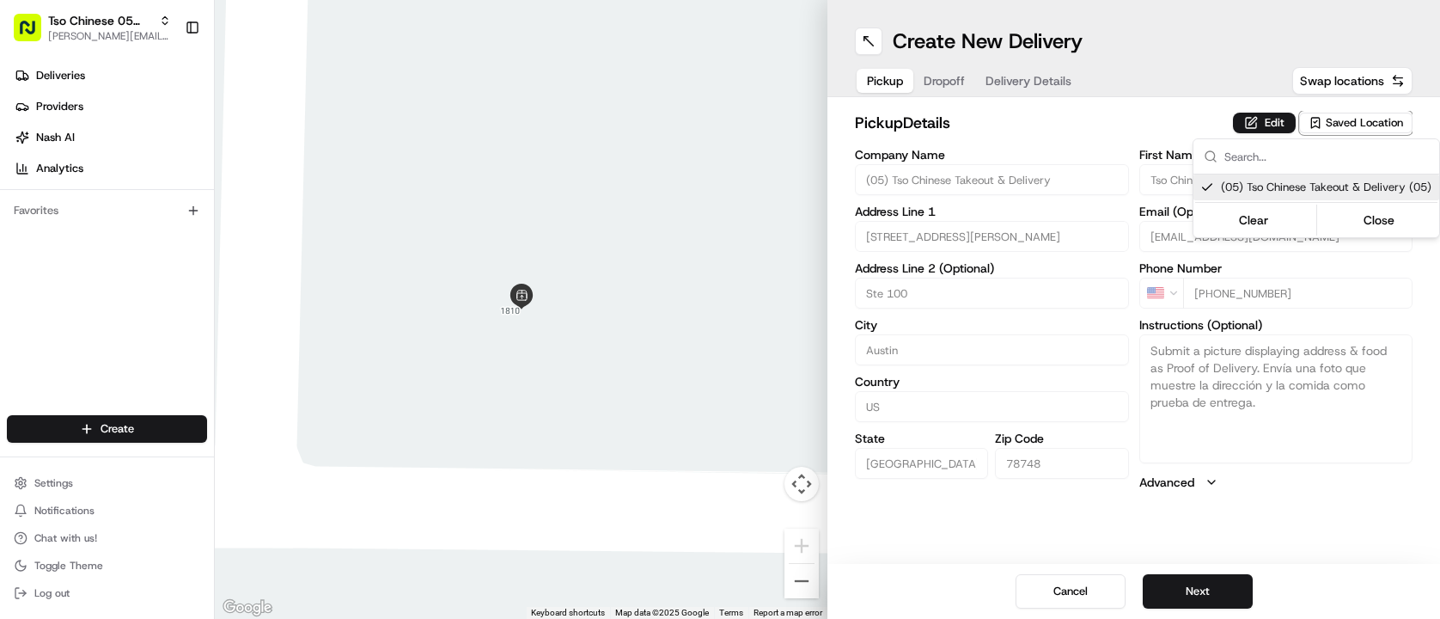
click at [1064, 162] on html "Tso Chinese 05 Menchaca [EMAIL_ADDRESS][DOMAIN_NAME] Toggle Sidebar Deliveries …" at bounding box center [720, 309] width 1440 height 619
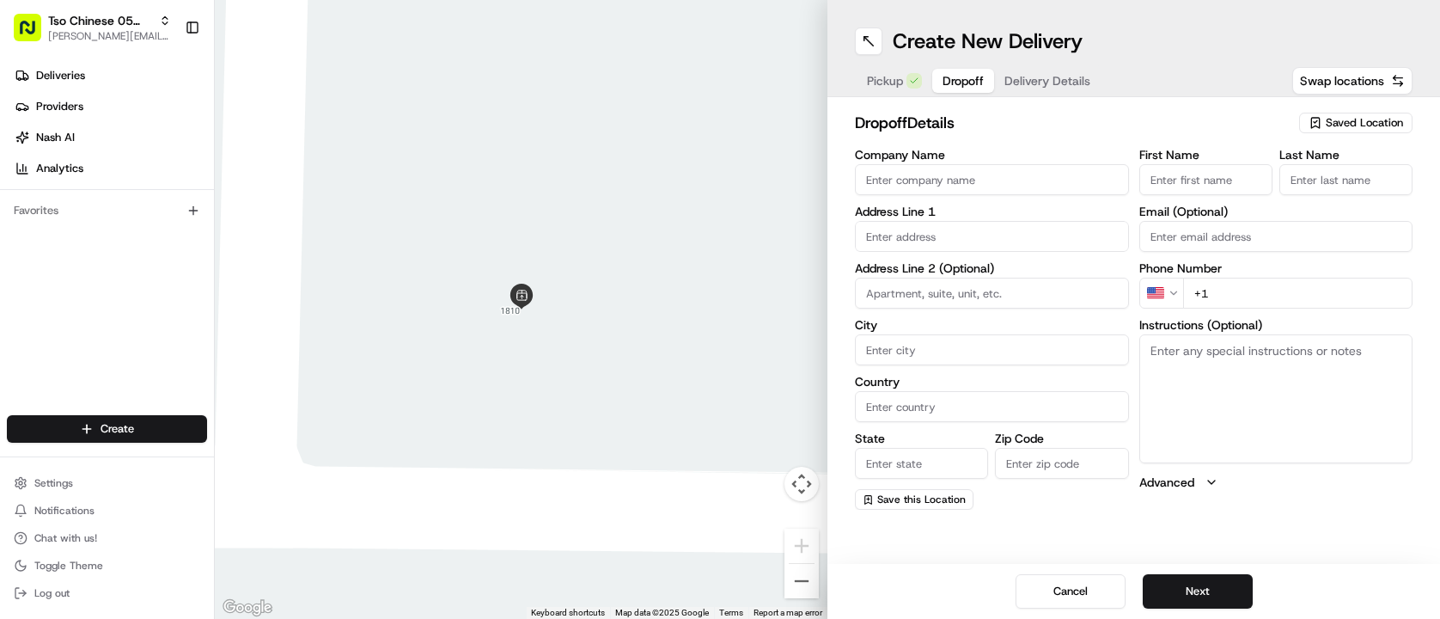
click at [946, 76] on span "Dropoff" at bounding box center [962, 80] width 41 height 17
click at [1025, 90] on button "Delivery Details" at bounding box center [1047, 81] width 107 height 24
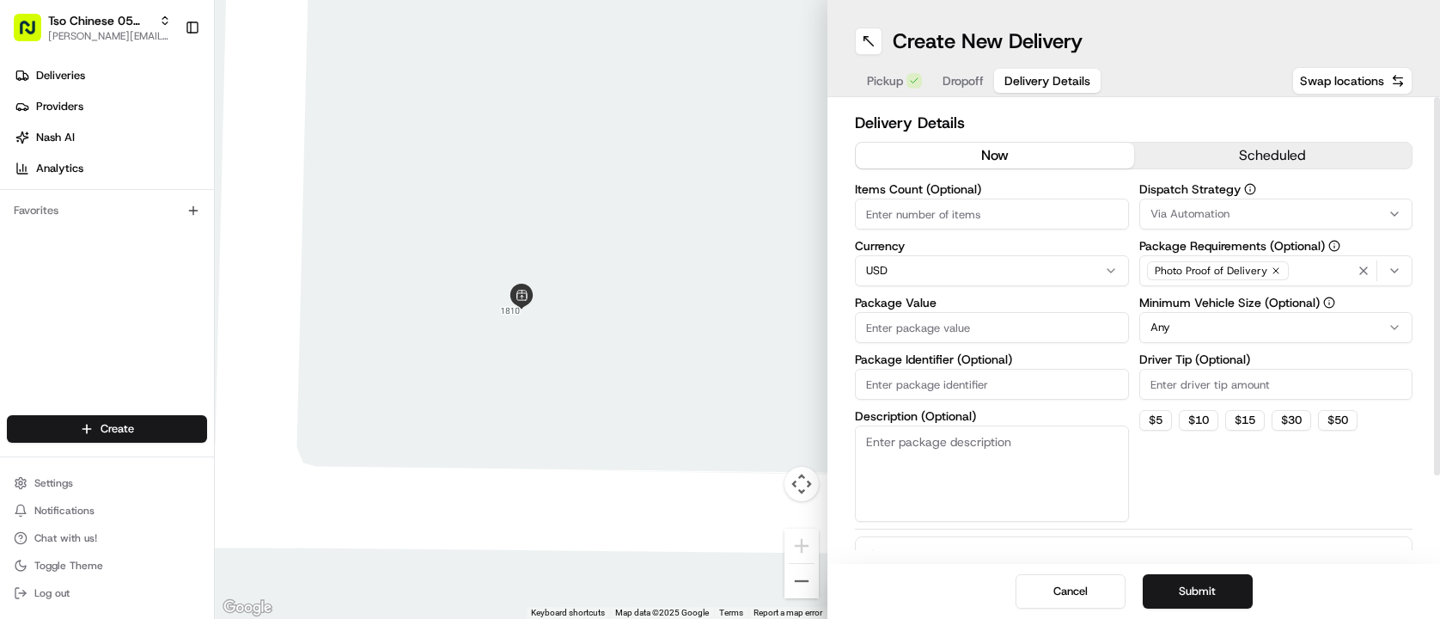
click at [1021, 381] on input "Package Identifier (Optional)" at bounding box center [992, 384] width 274 height 31
paste input "ALEKADU"
type input "ALEKADU"
click at [1218, 390] on input "Driver Tip (Optional)" at bounding box center [1276, 384] width 274 height 31
type input "2.00"
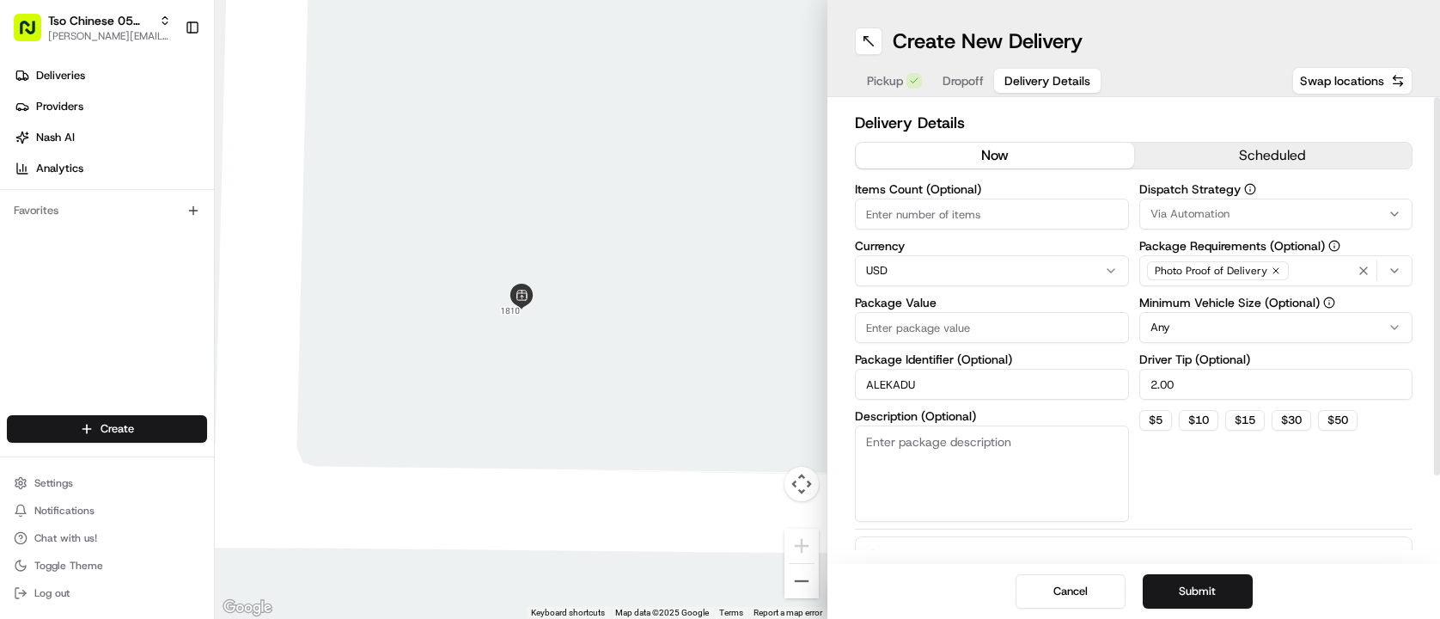
click at [1242, 199] on button "Via Automation" at bounding box center [1276, 213] width 274 height 31
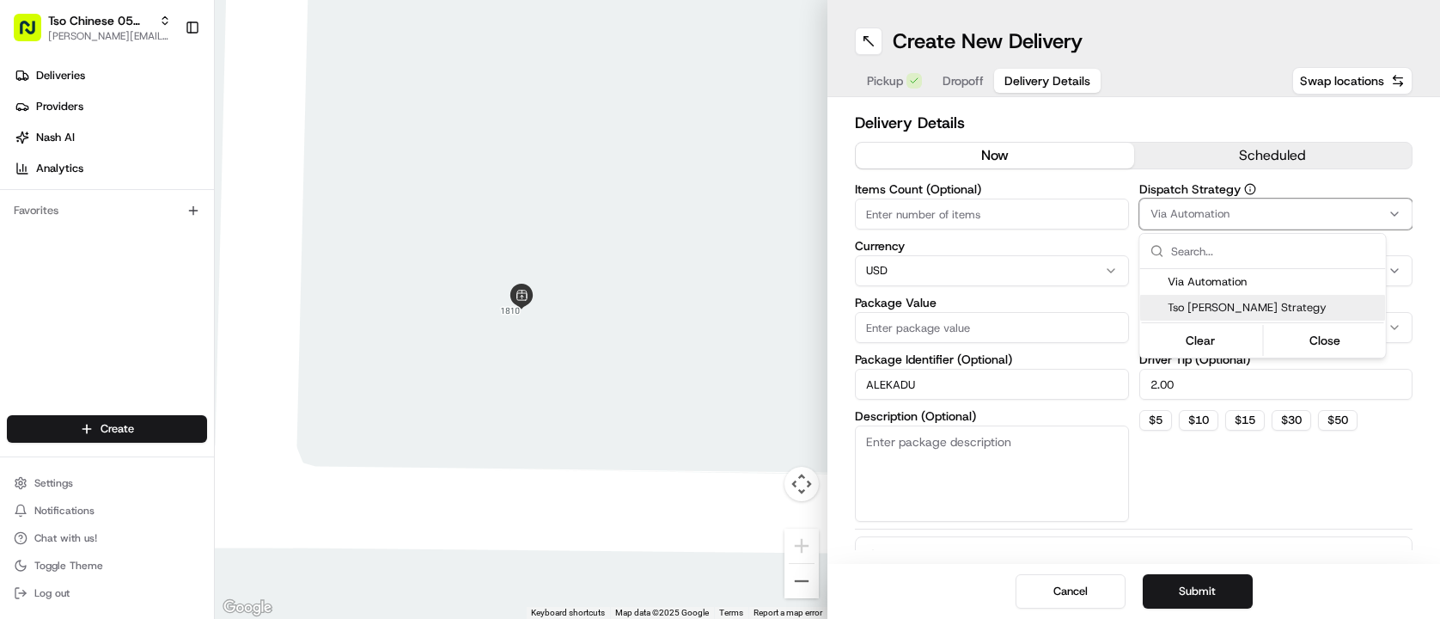
click at [1252, 300] on span "Tso Menchaca Strategy" at bounding box center [1273, 307] width 211 height 15
click at [1003, 212] on html "Tso Chinese 05 Menchaca paul@tsochinese.com Toggle Sidebar Deliveries Providers…" at bounding box center [720, 309] width 1440 height 619
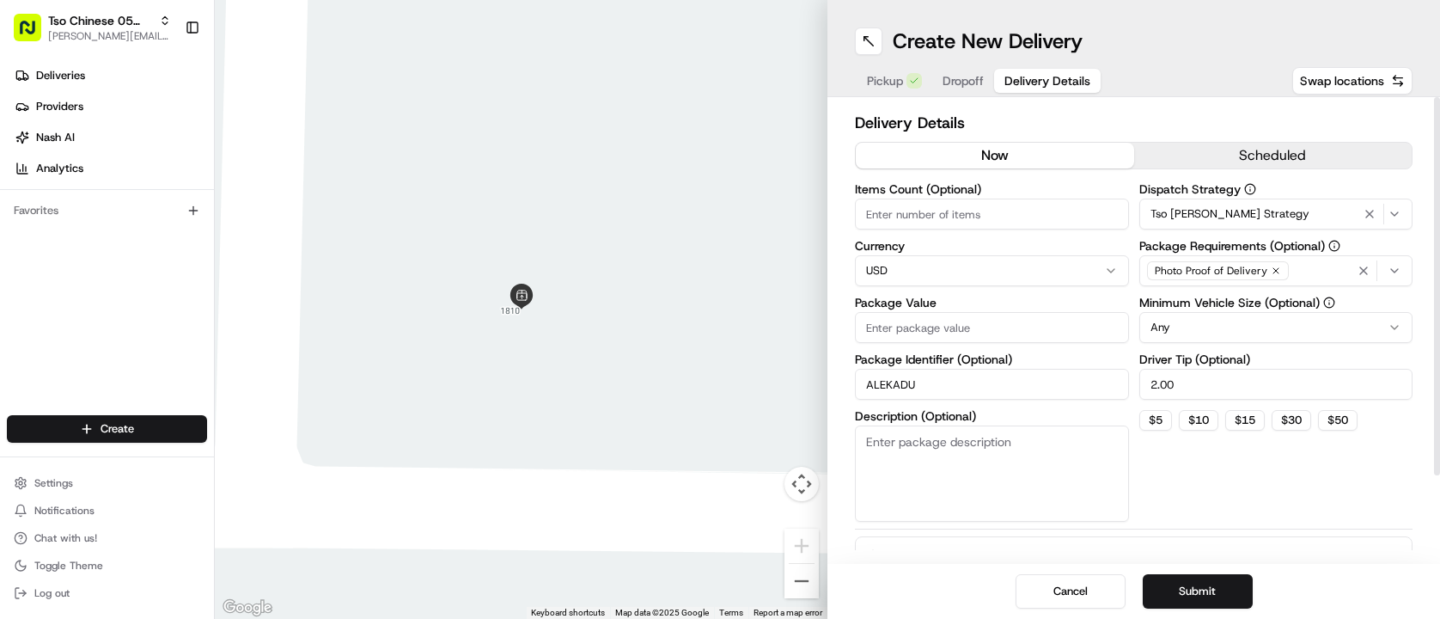
click at [1003, 212] on input "Items Count (Optional)" at bounding box center [992, 213] width 274 height 31
type input "2"
click at [1008, 338] on input "Package Value" at bounding box center [992, 327] width 274 height 31
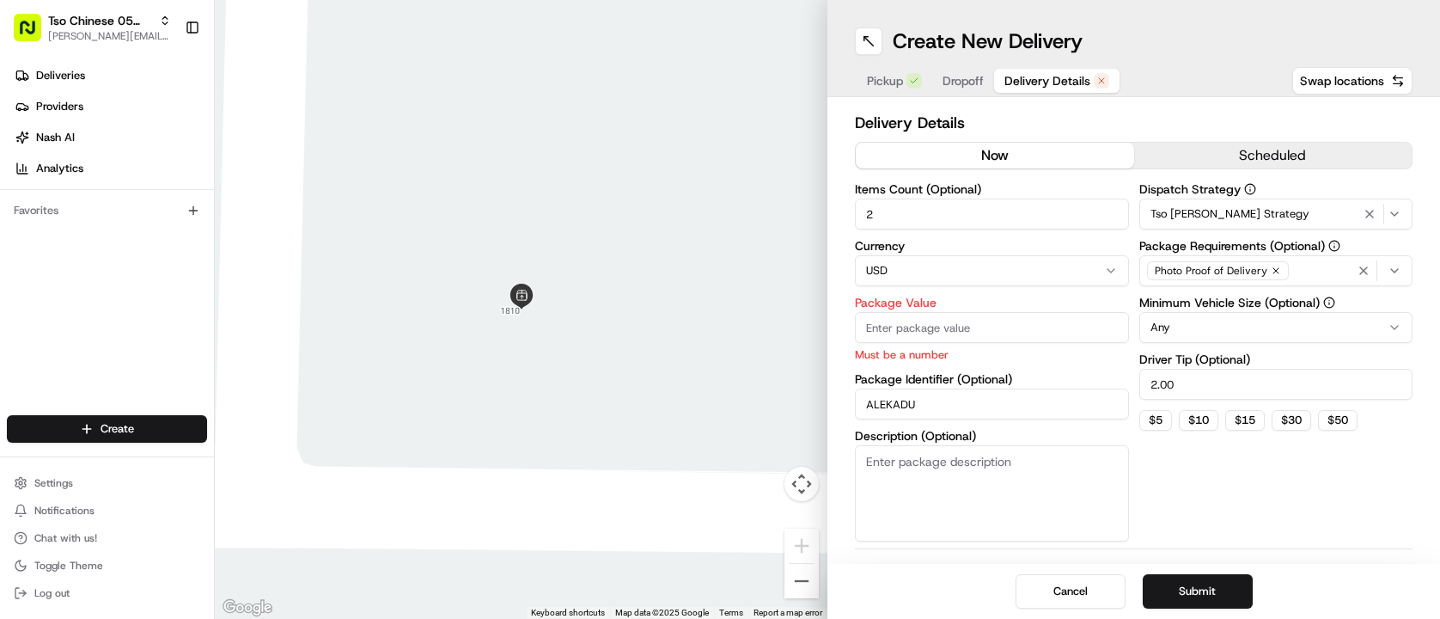
paste input "37.78"
type input "37.78"
click at [1168, 125] on h2 "Delivery Details" at bounding box center [1134, 123] width 558 height 24
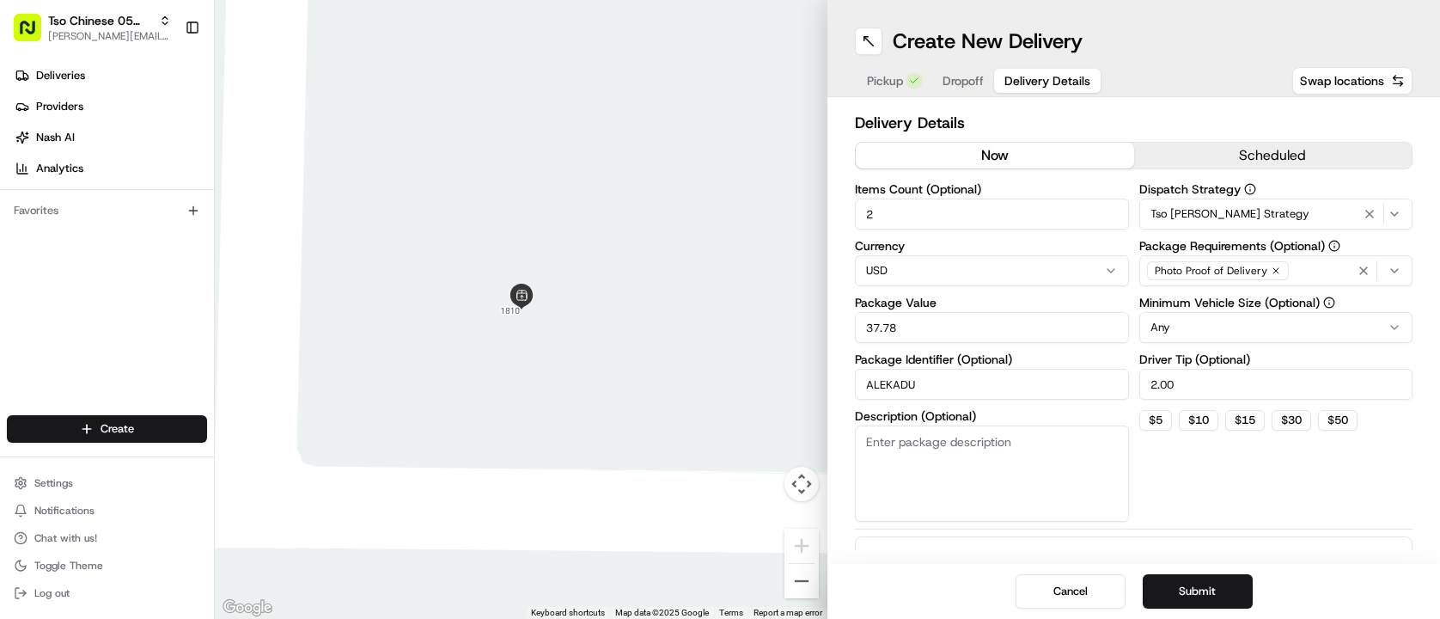
click at [979, 79] on span "Dropoff" at bounding box center [962, 80] width 41 height 17
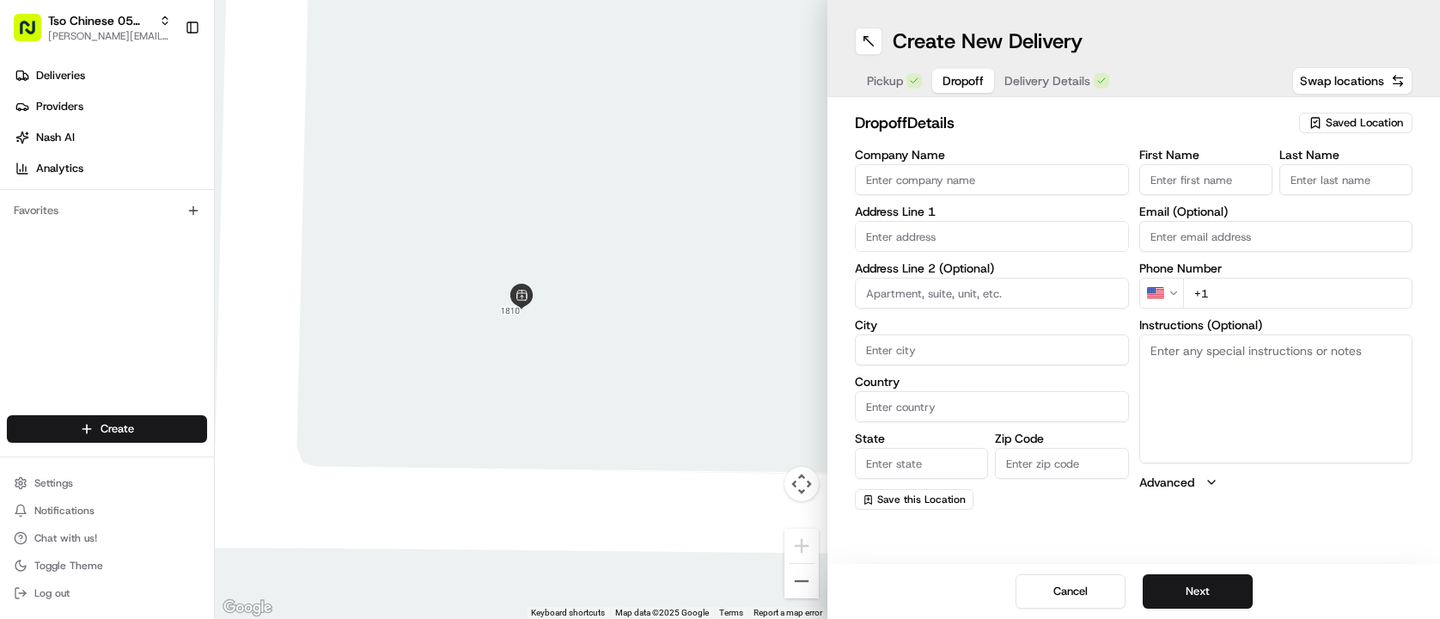
click at [1015, 225] on input "text" at bounding box center [992, 236] width 274 height 31
paste input "8606 Stillwood Ln"
click at [1044, 272] on div "8606 Stillwood Ln, Austin, TX" at bounding box center [991, 272] width 265 height 26
type input "8606 Stillwood Ln, Austin, TX 78757, USA"
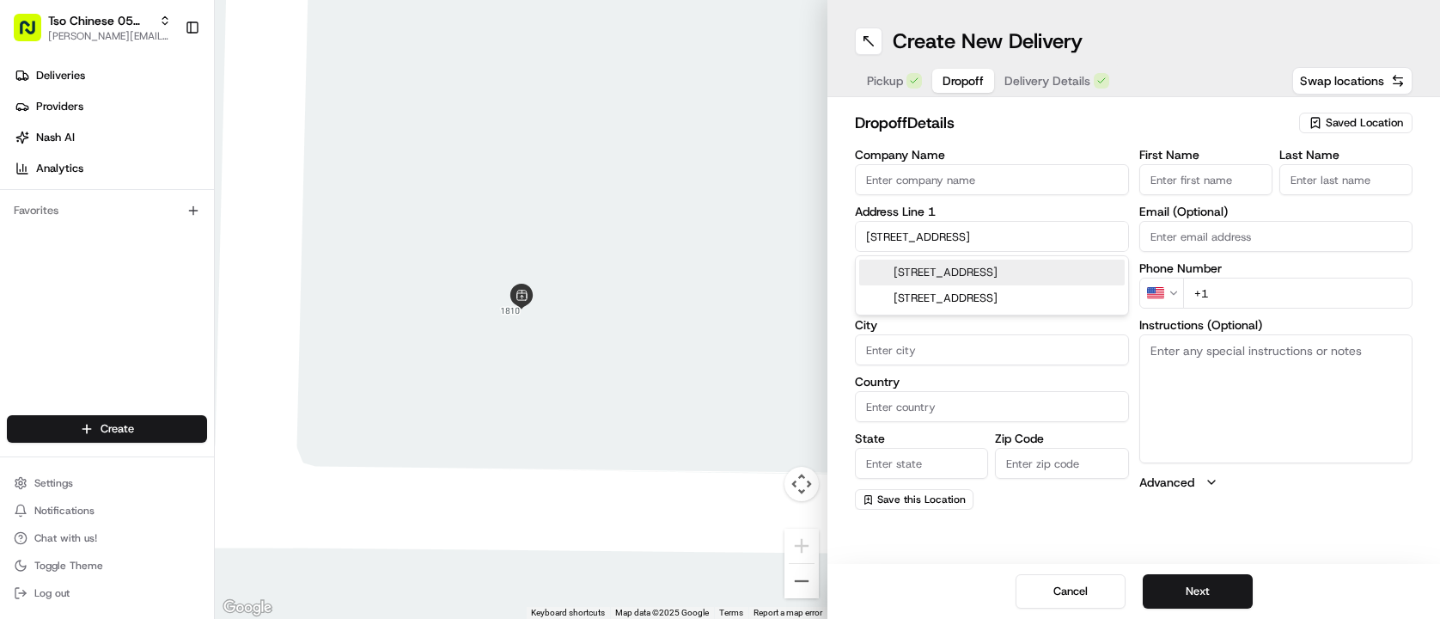
type input "Austin"
type input "United States"
type input "[GEOGRAPHIC_DATA]"
type input "78757"
type input "8606 Stillwood Lane"
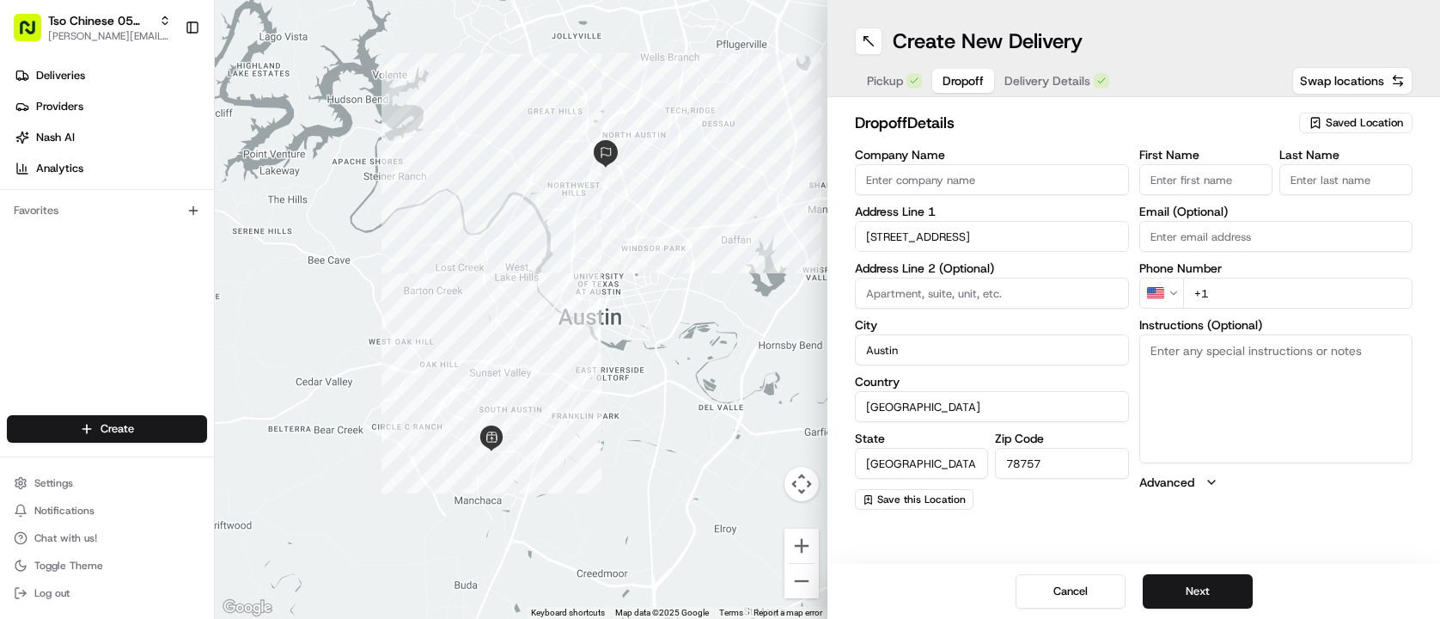
click at [1222, 189] on input "First Name" at bounding box center [1205, 179] width 133 height 31
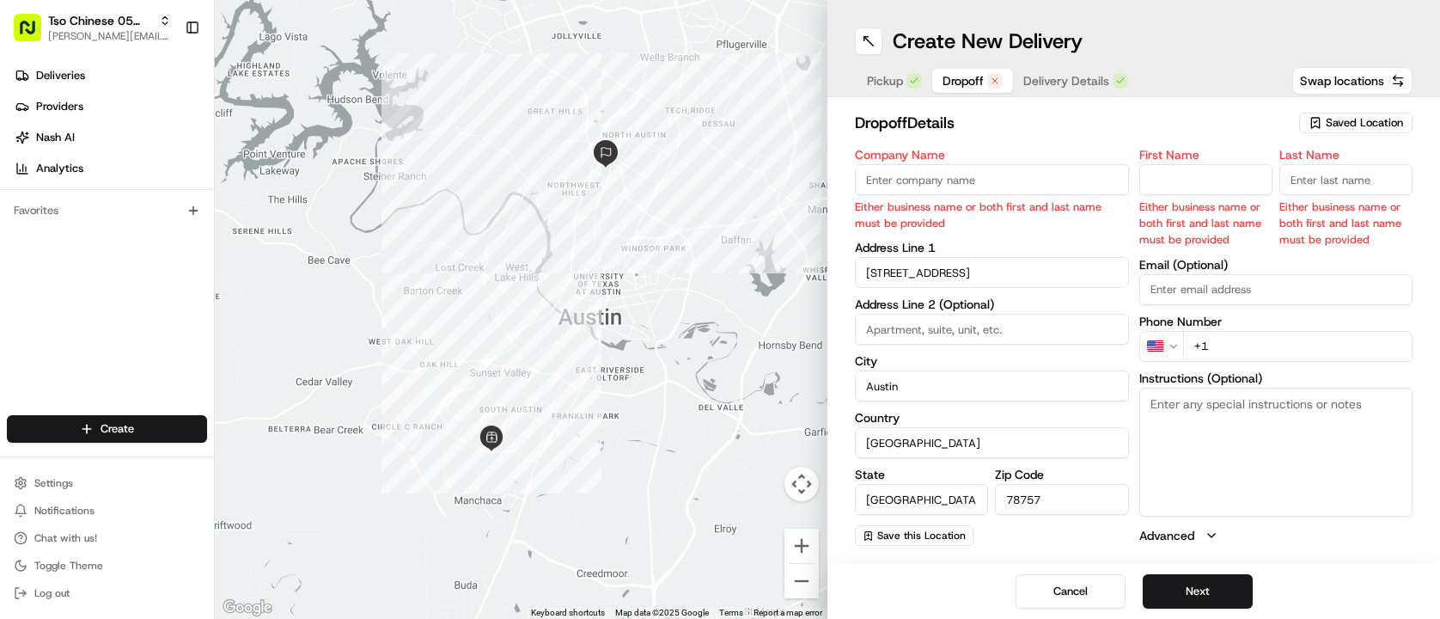
paste input "Pankaj Sharma"
type input "Pankaj Sharma"
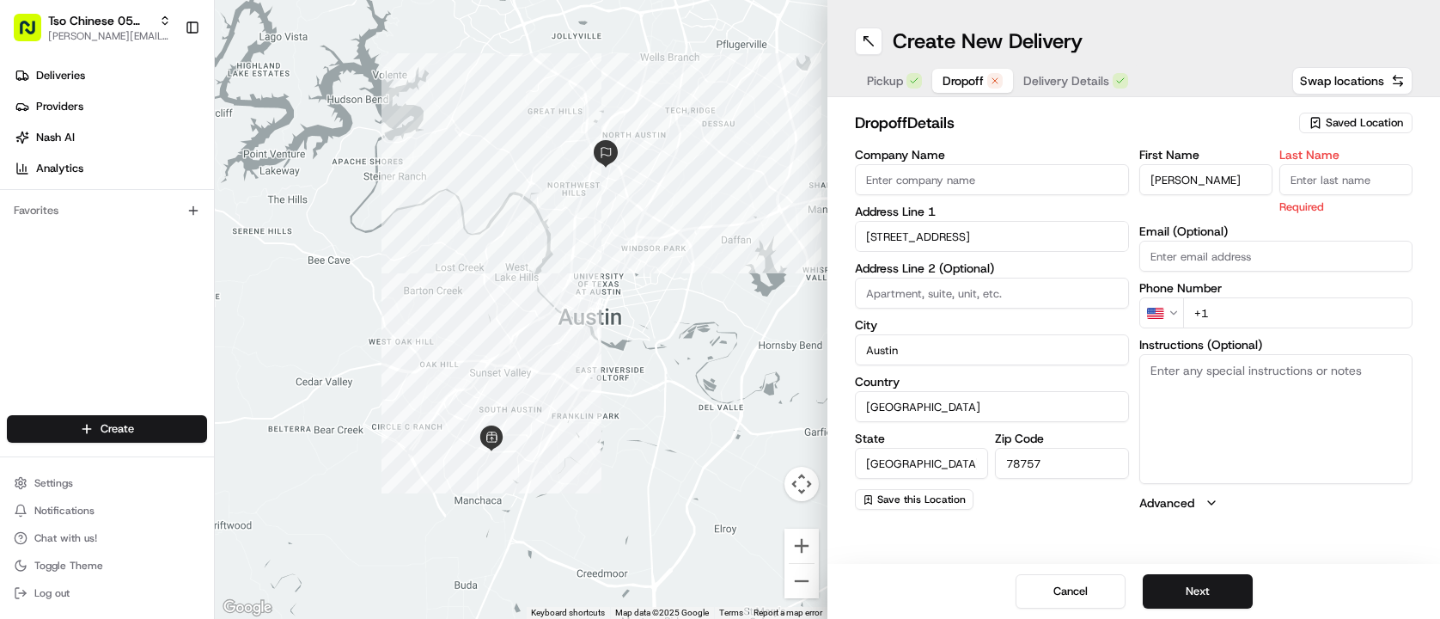
click at [1363, 183] on input "Last Name" at bounding box center [1345, 179] width 133 height 31
type input "."
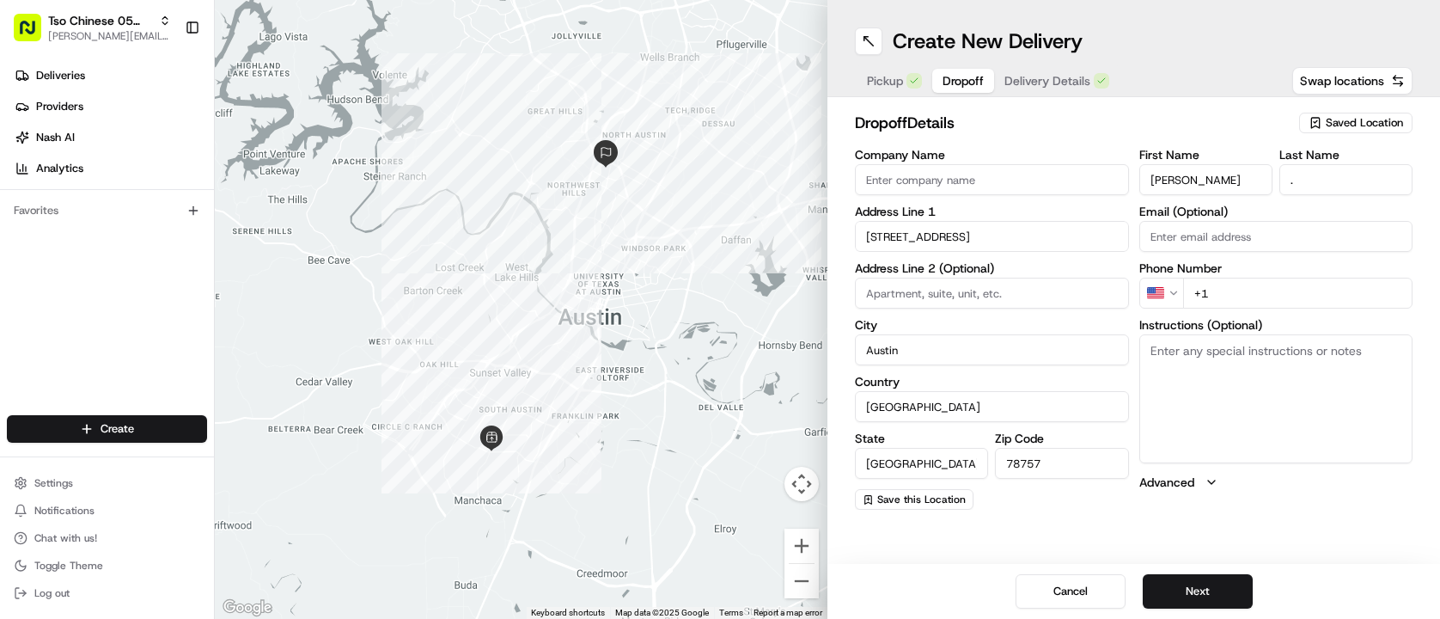
click at [1278, 119] on h2 "dropoff Details" at bounding box center [1072, 123] width 434 height 24
click at [1270, 307] on input "+1" at bounding box center [1298, 292] width 230 height 31
paste input "512 228 7928"
type input "+1 512 228 7928"
click at [1130, 104] on div "dropoff Details Saved Location Company Name Address Line 1 8606 Stillwood Lane …" at bounding box center [1133, 310] width 613 height 426
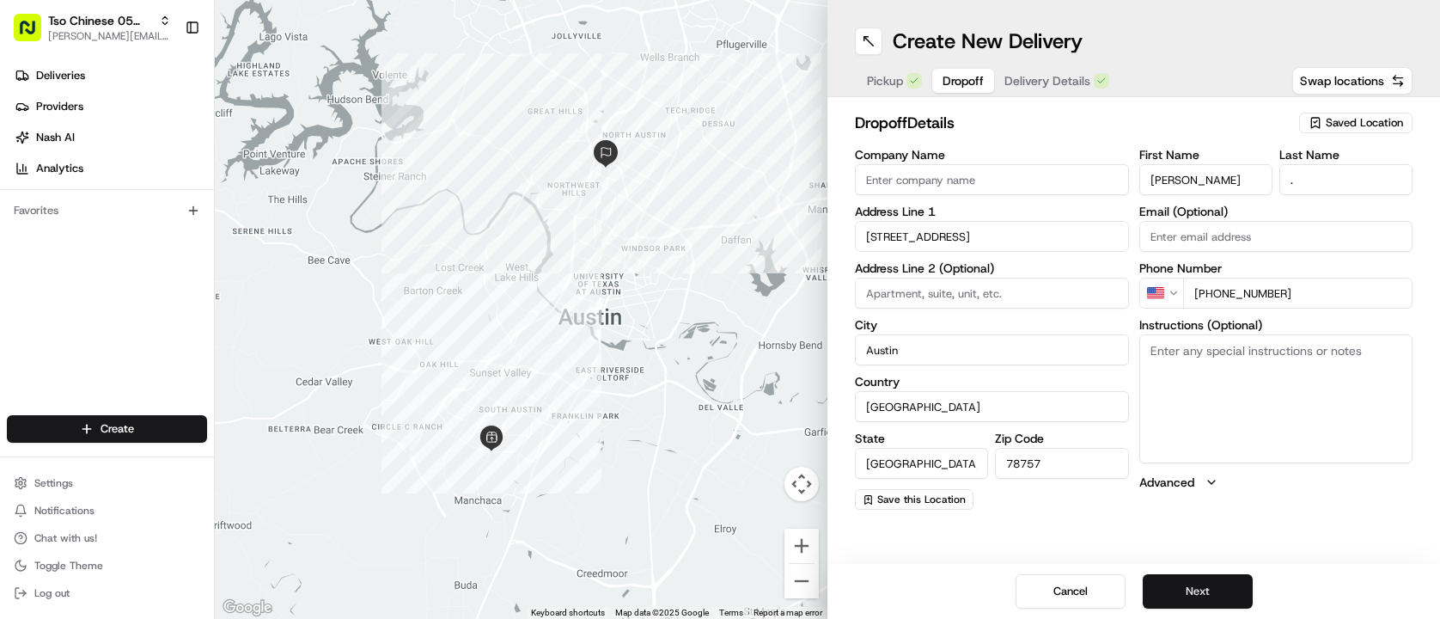
click at [1180, 602] on button "Next" at bounding box center [1198, 591] width 110 height 34
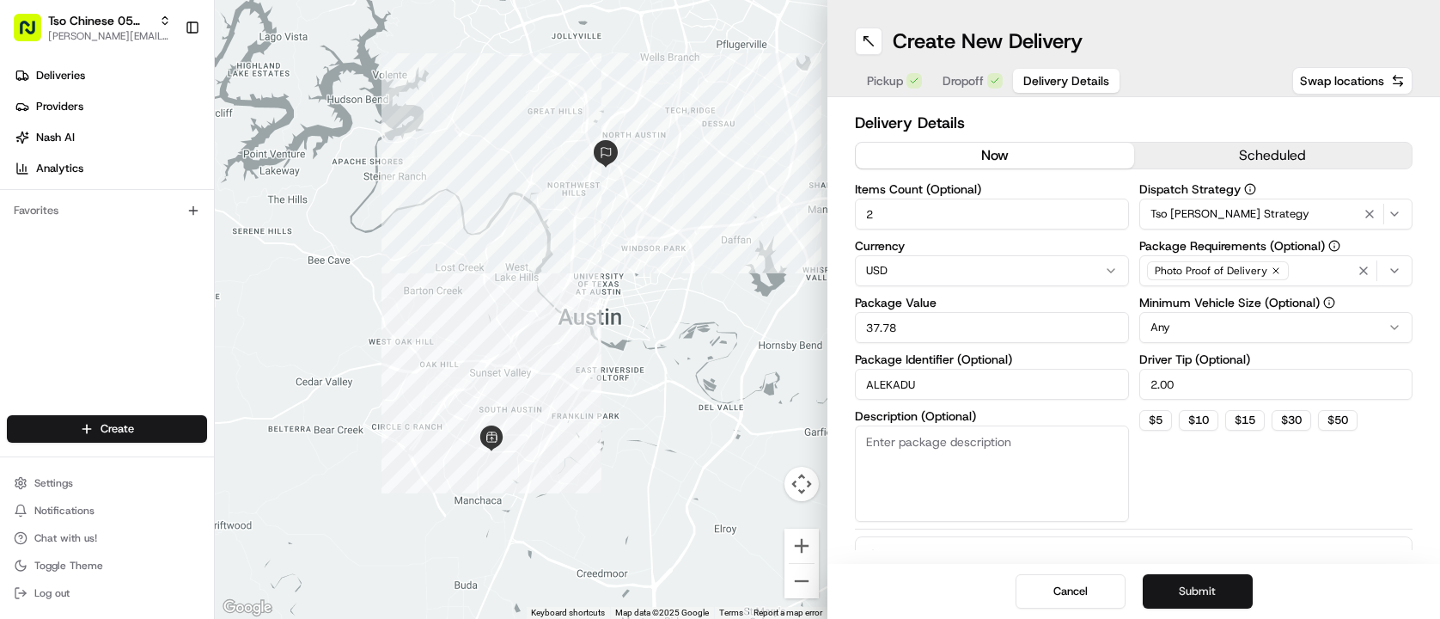
click at [1180, 602] on button "Submit" at bounding box center [1198, 591] width 110 height 34
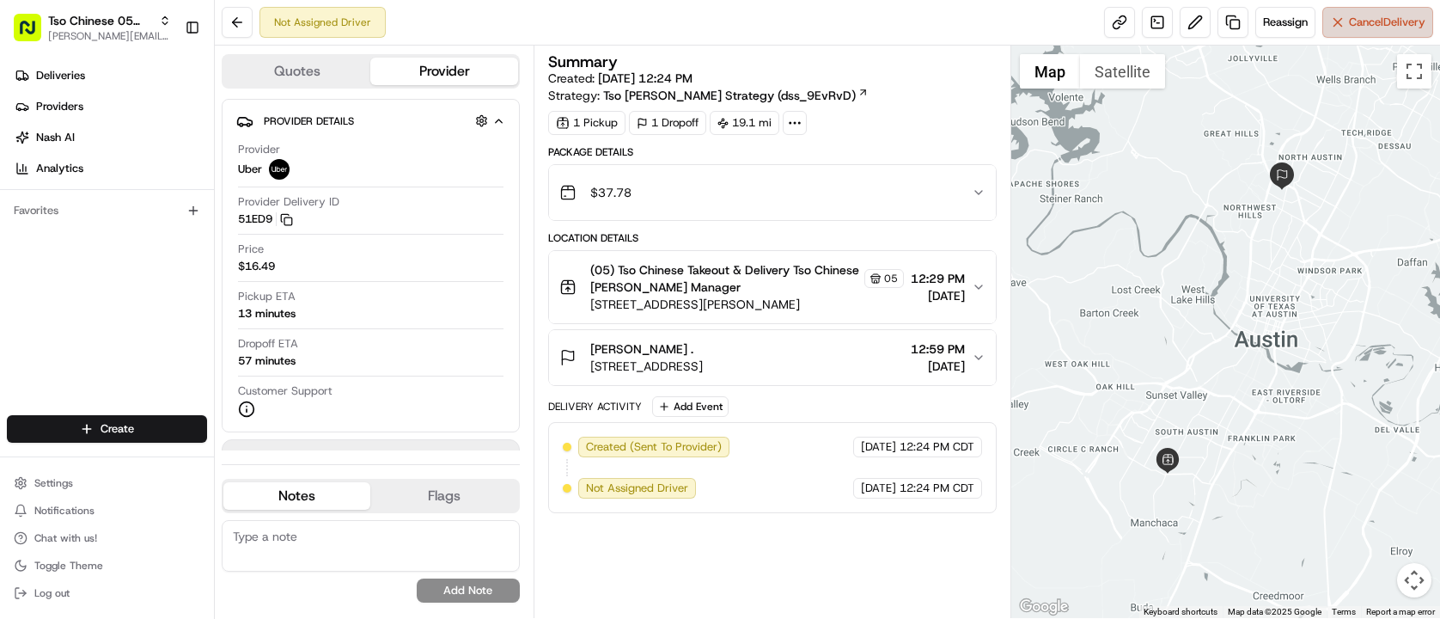
click at [1365, 28] on span "Cancel Delivery" at bounding box center [1387, 22] width 76 height 15
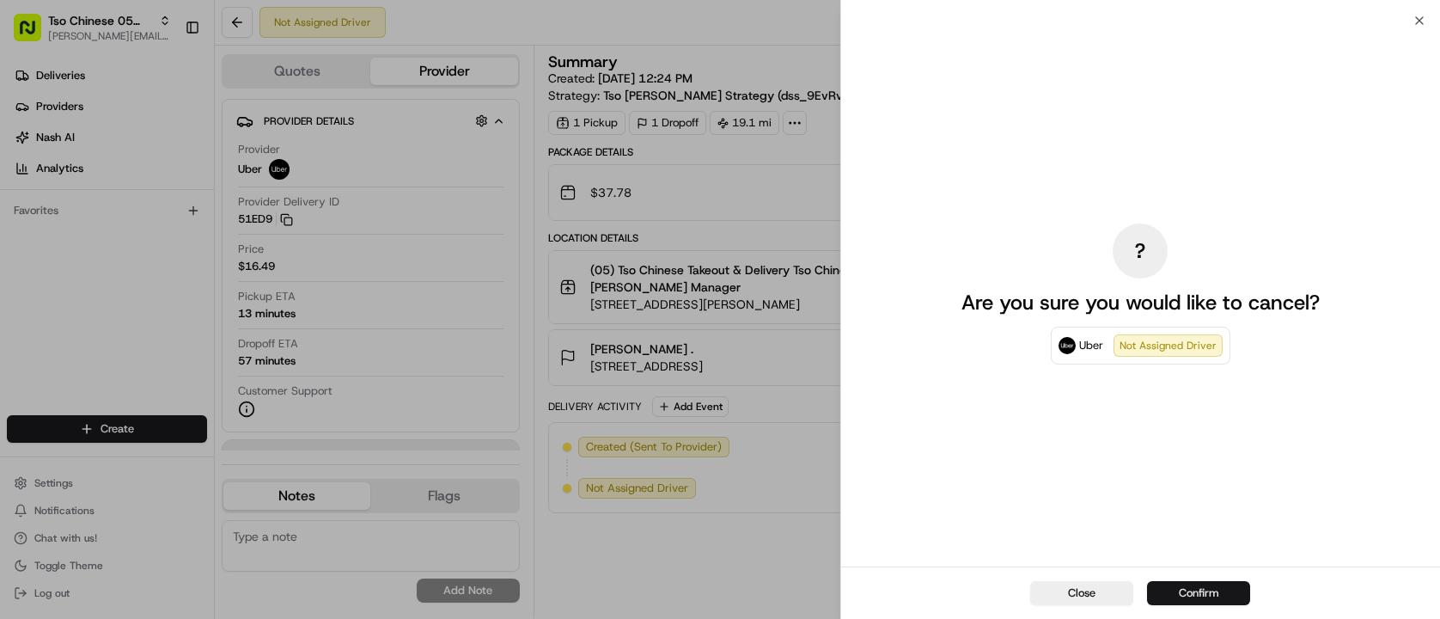
click at [1201, 593] on button "Confirm" at bounding box center [1198, 593] width 103 height 24
